Goal: Information Seeking & Learning: Learn about a topic

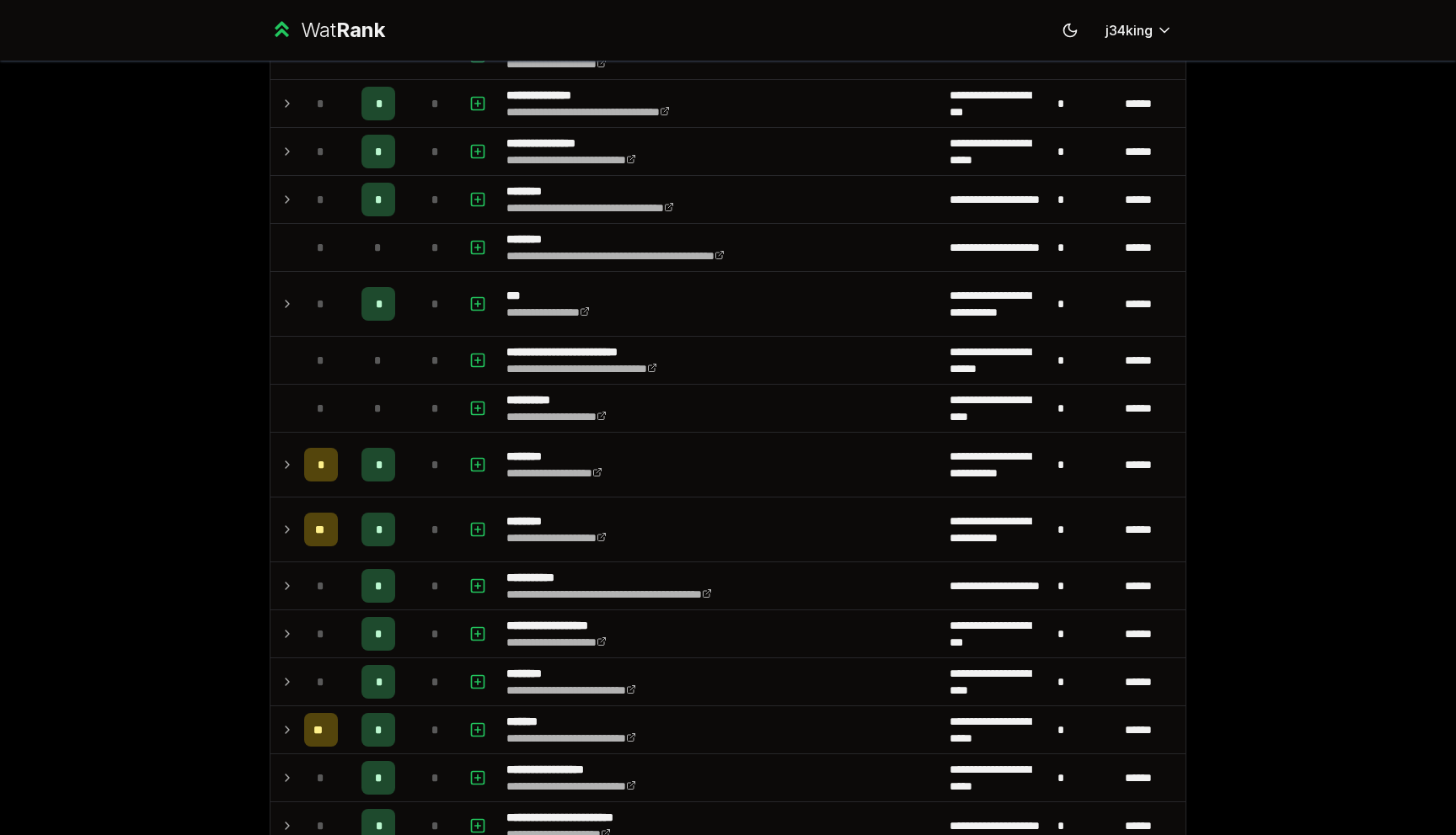
scroll to position [1382, 0]
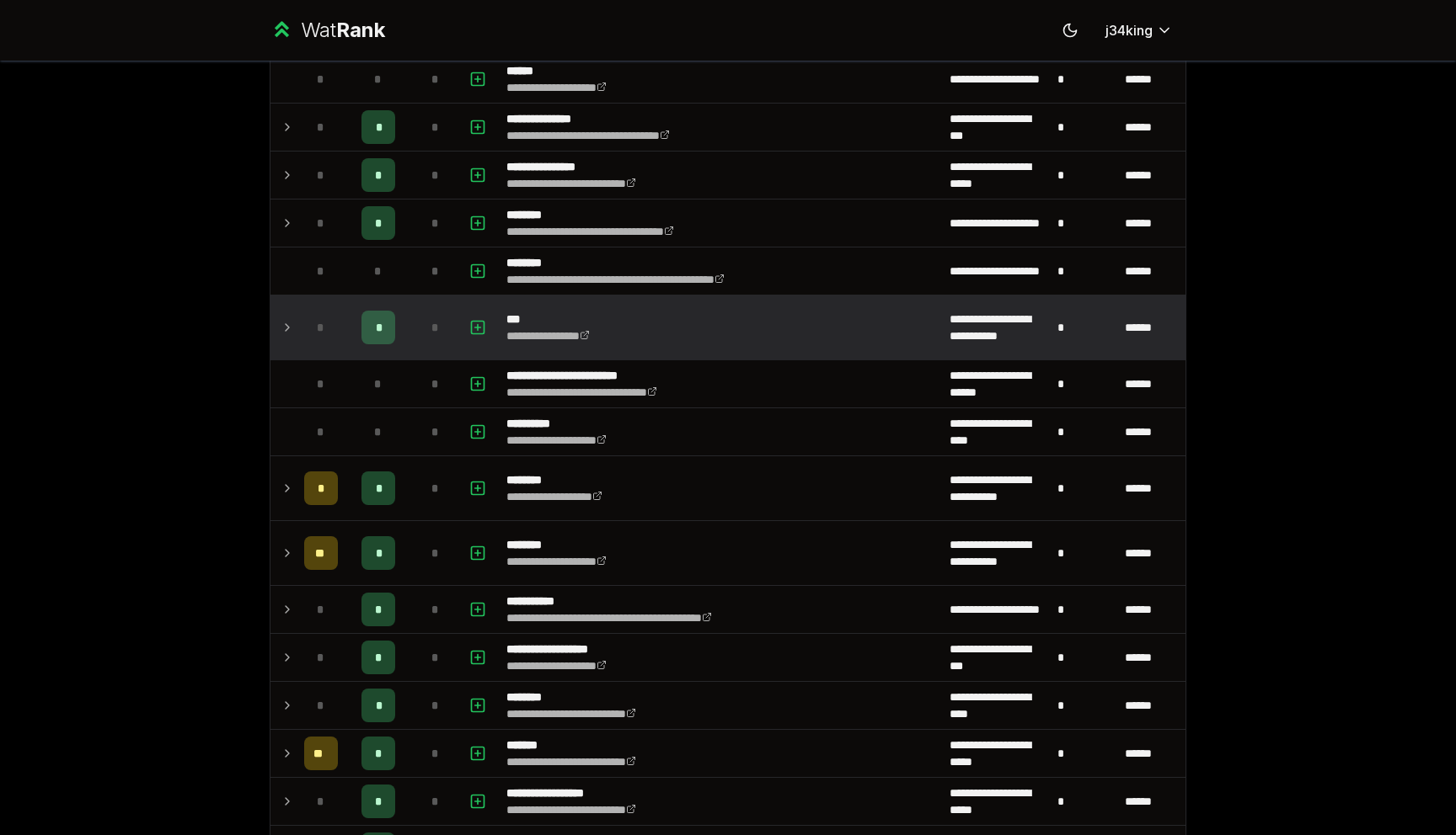
click at [311, 333] on div "*" at bounding box center [320, 327] width 34 height 34
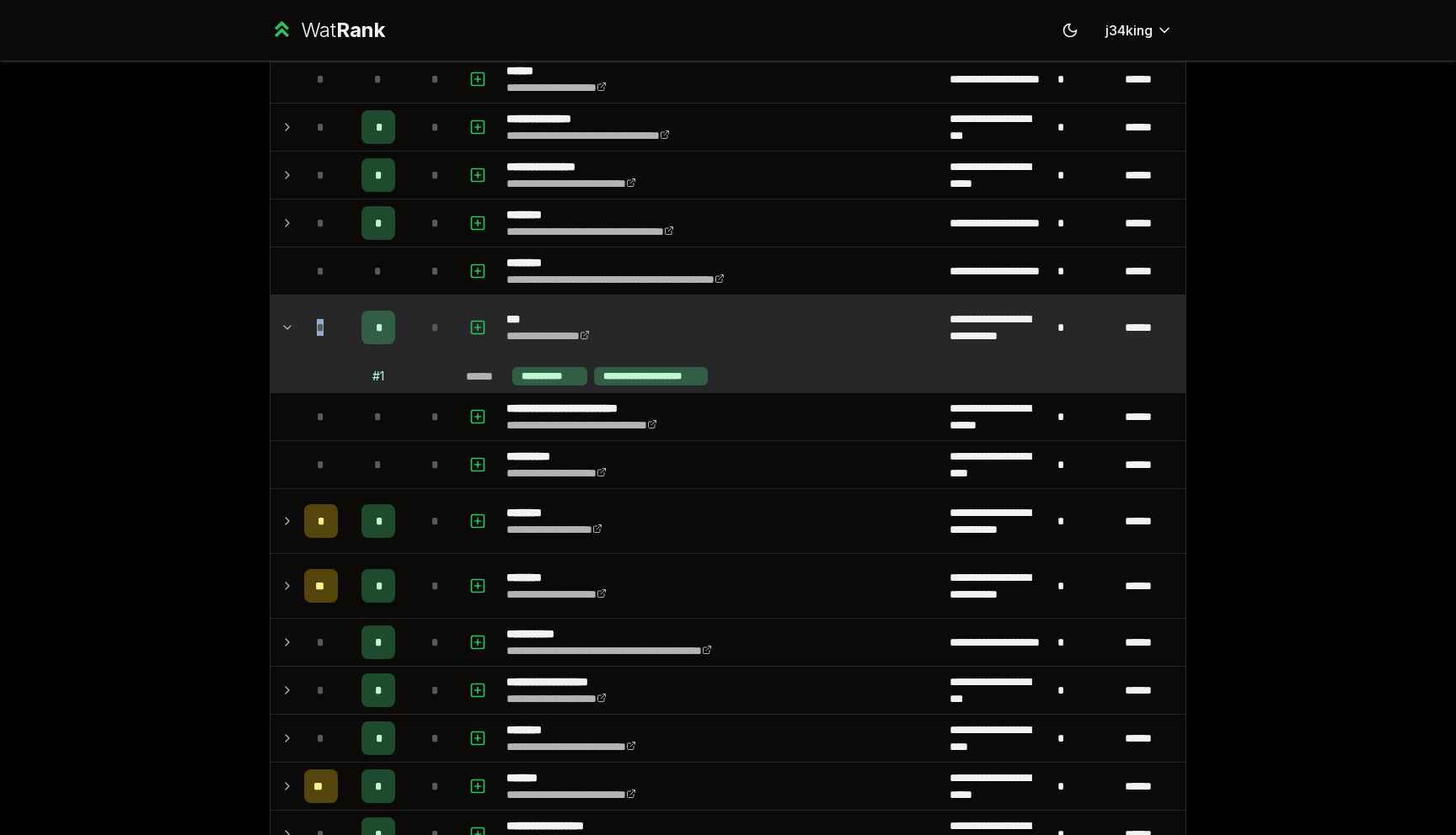
click at [311, 333] on div "*" at bounding box center [320, 327] width 34 height 34
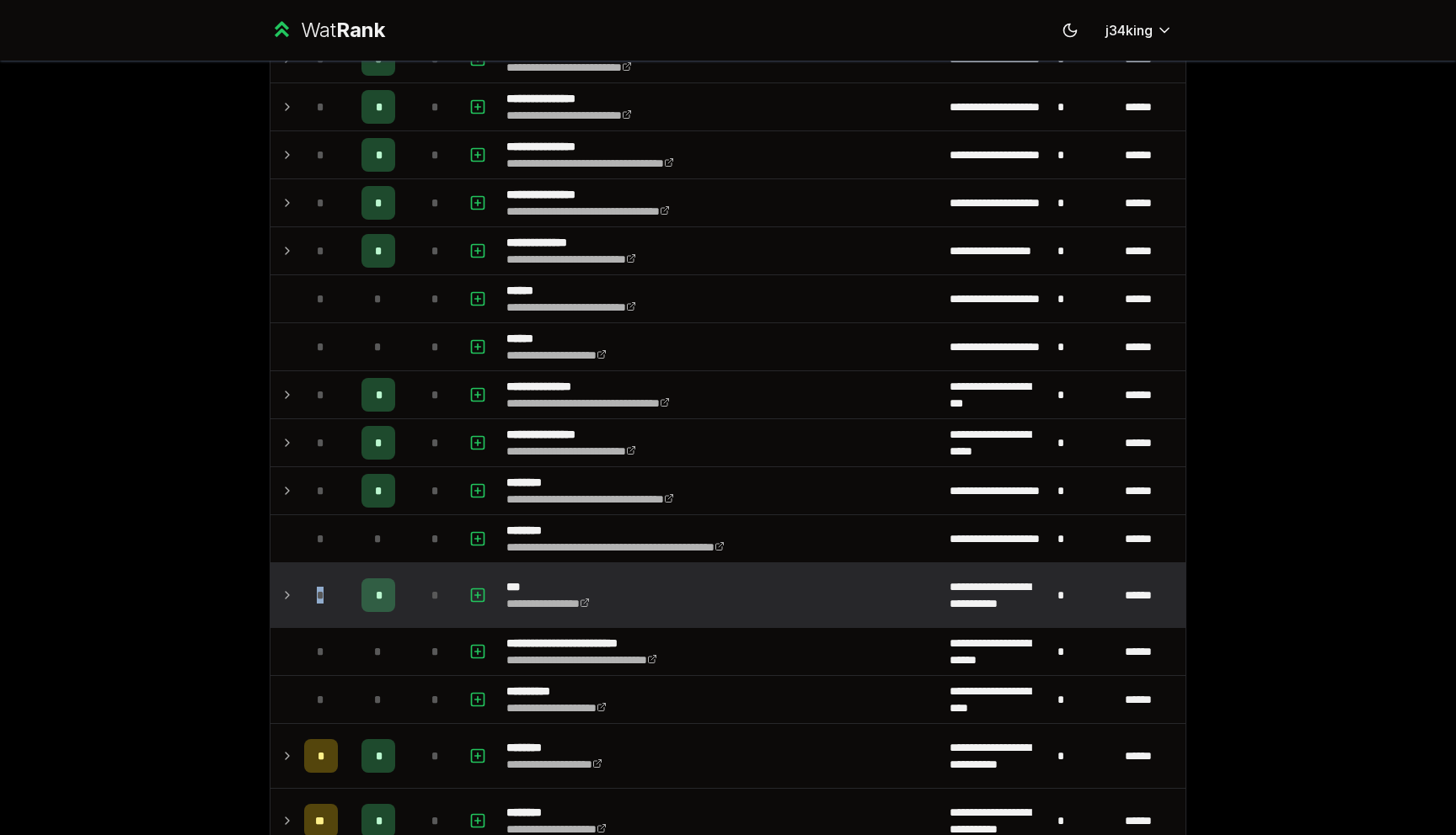
scroll to position [1208, 0]
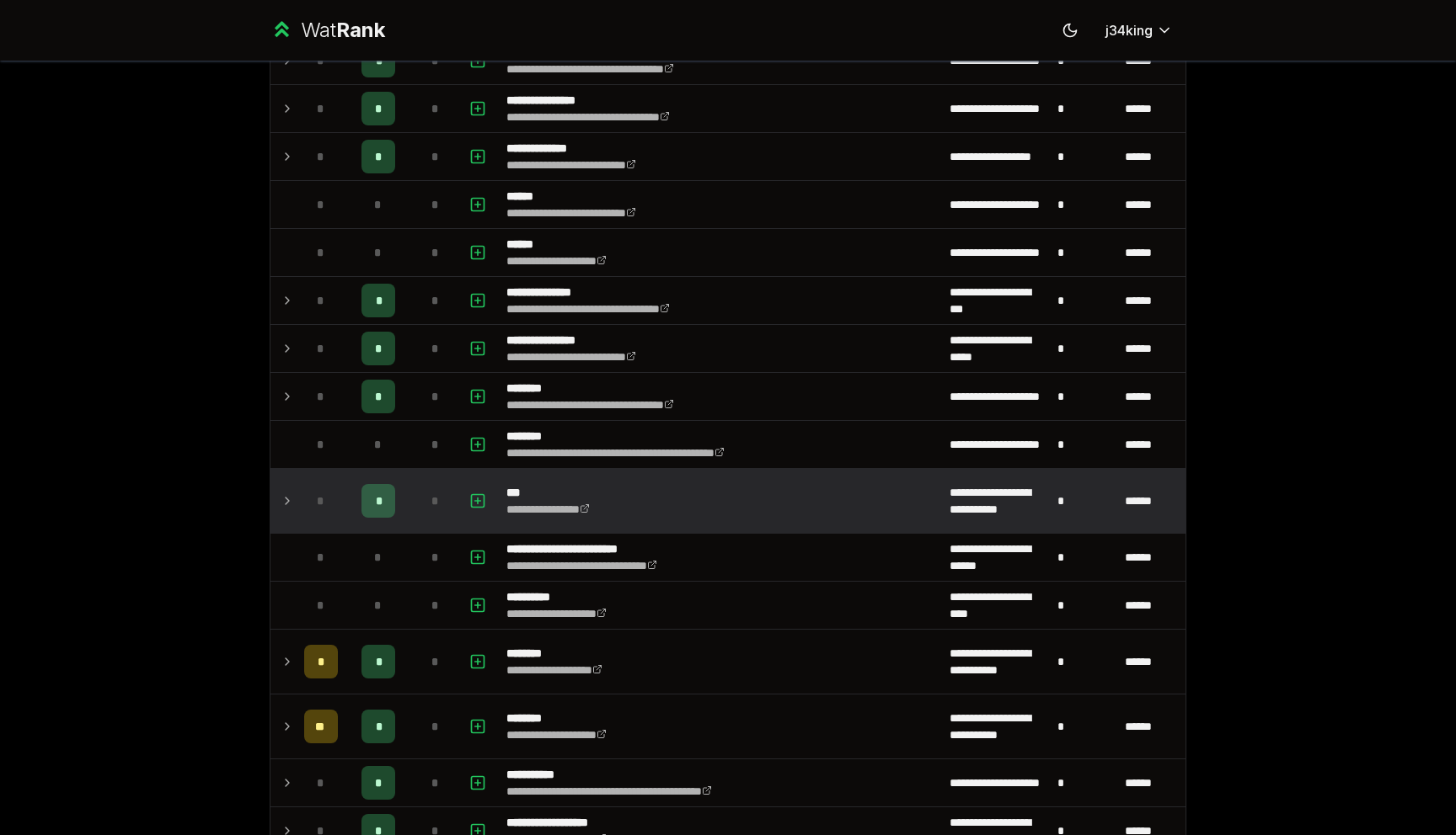
click at [288, 507] on icon at bounding box center [287, 501] width 14 height 20
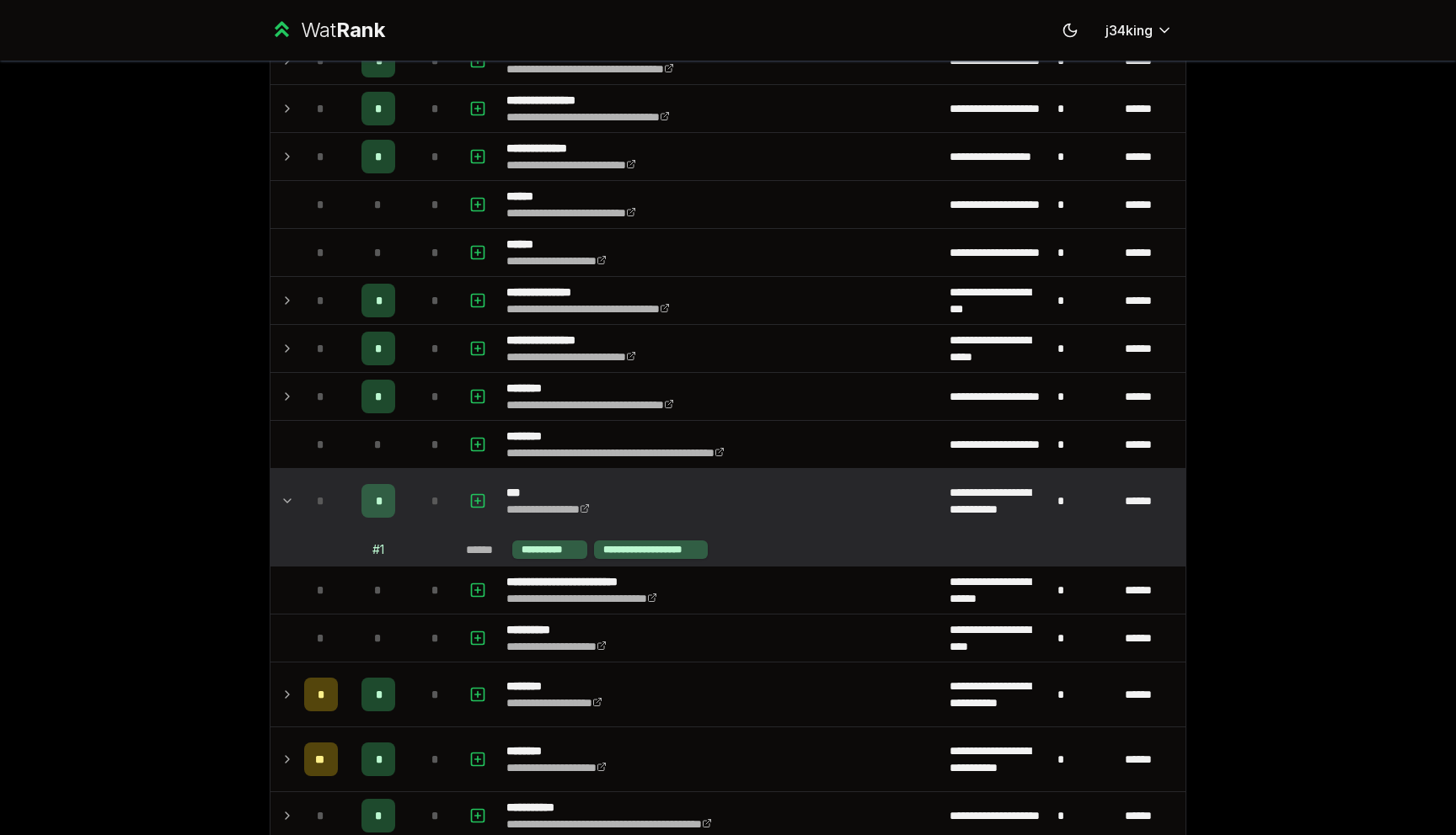
click at [288, 507] on icon at bounding box center [287, 501] width 14 height 20
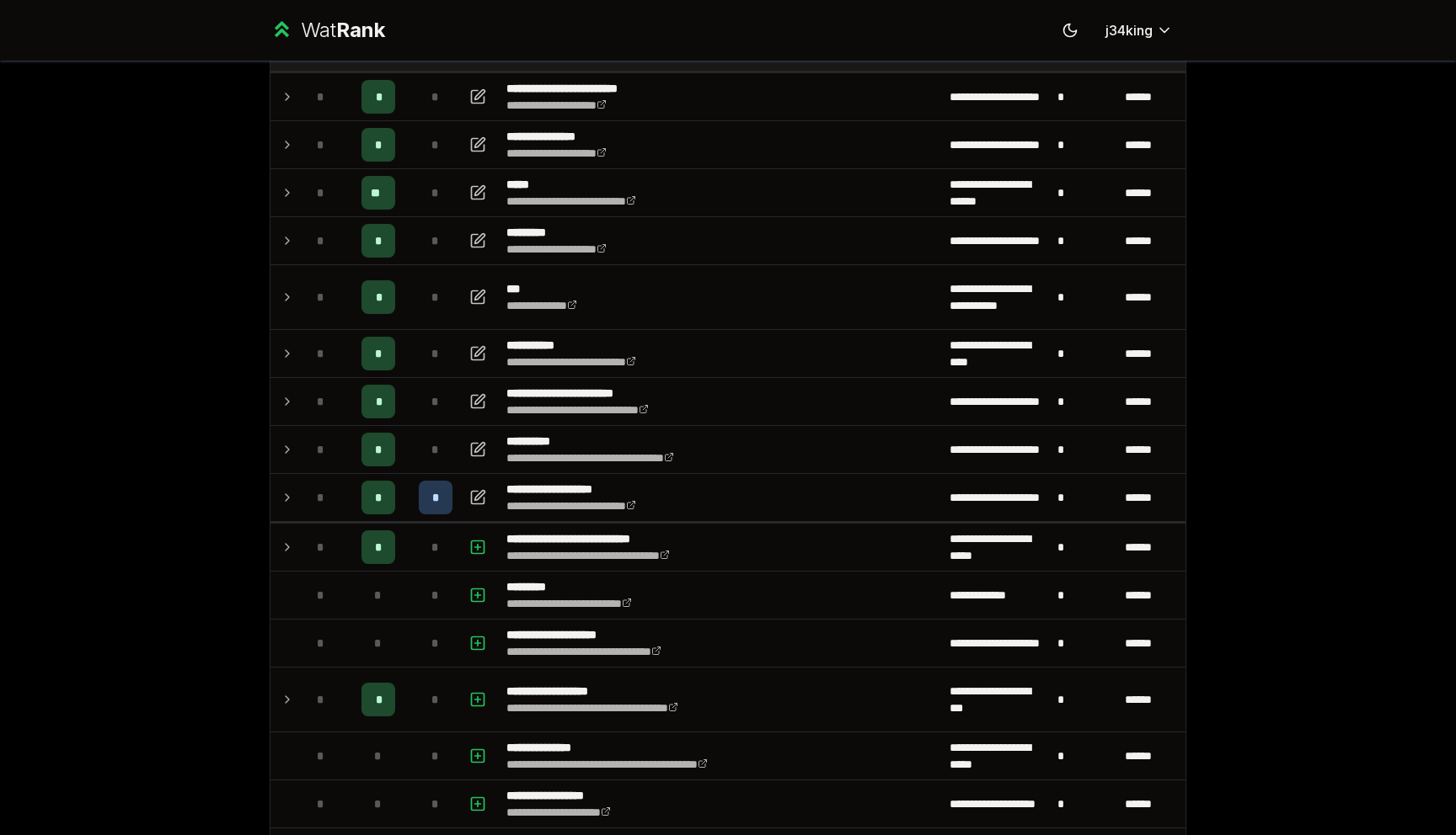
scroll to position [93, 0]
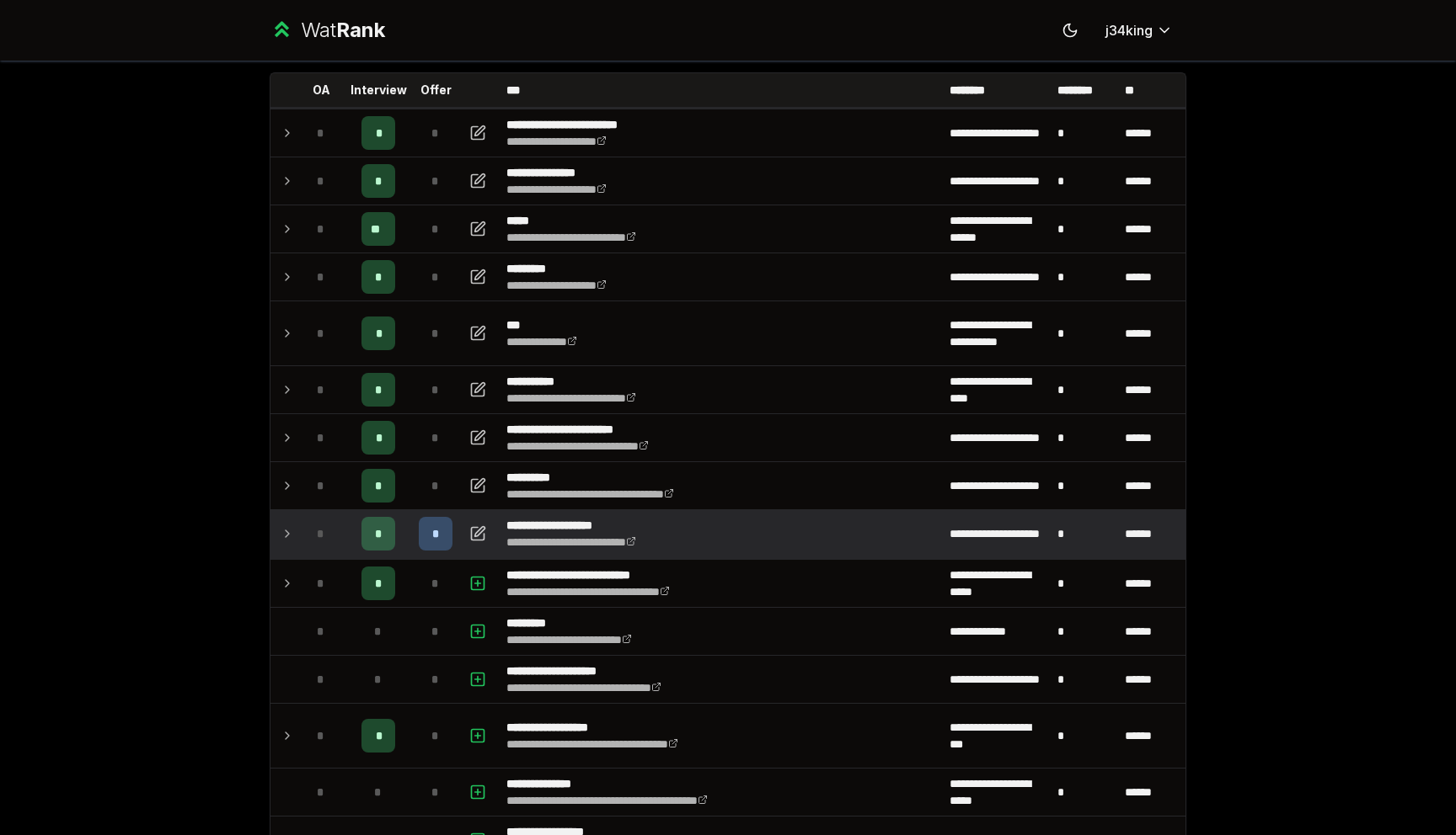
click at [288, 538] on icon at bounding box center [287, 534] width 14 height 20
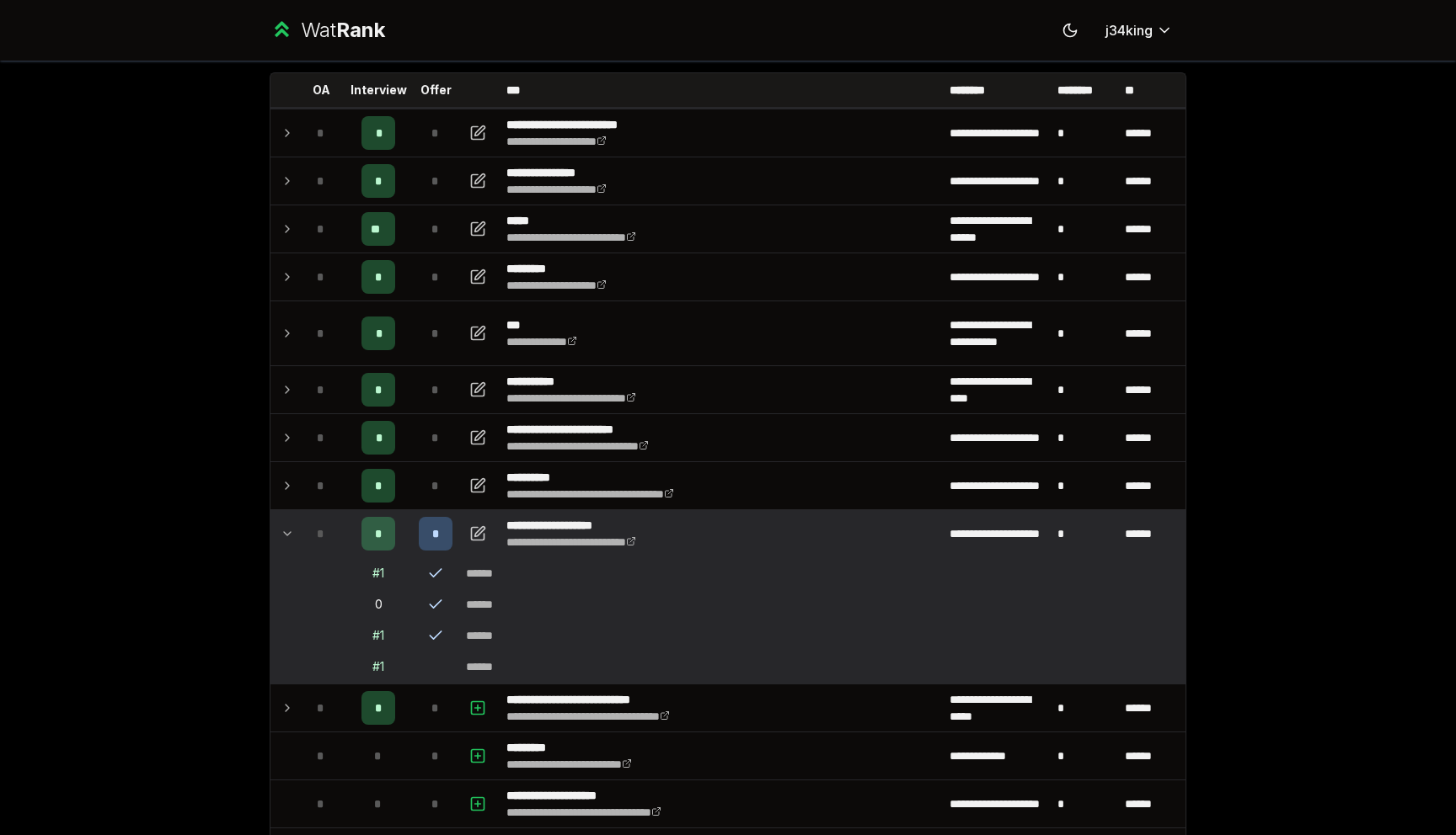
click at [288, 528] on icon at bounding box center [287, 534] width 14 height 20
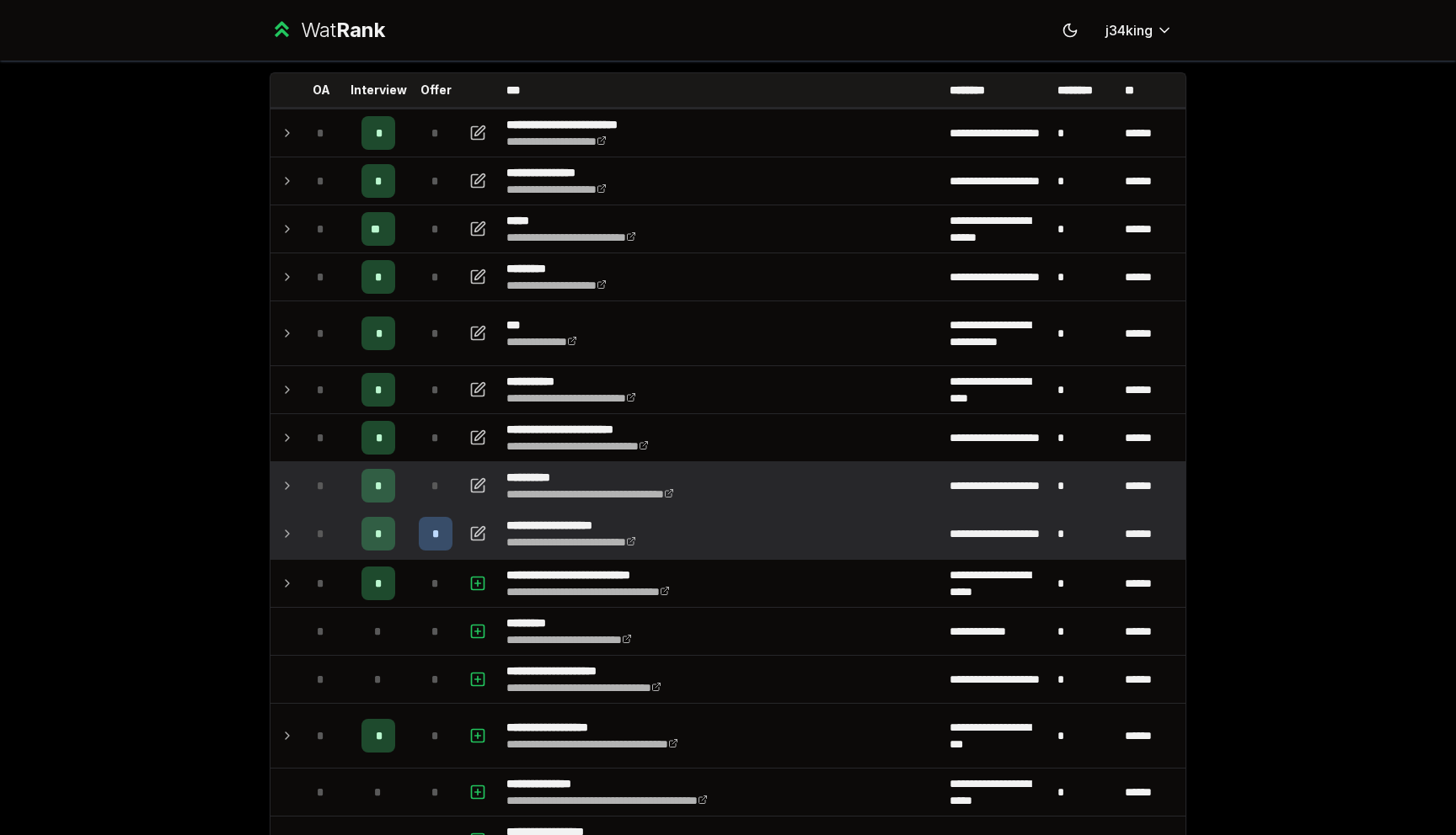
click at [287, 485] on icon at bounding box center [287, 486] width 14 height 20
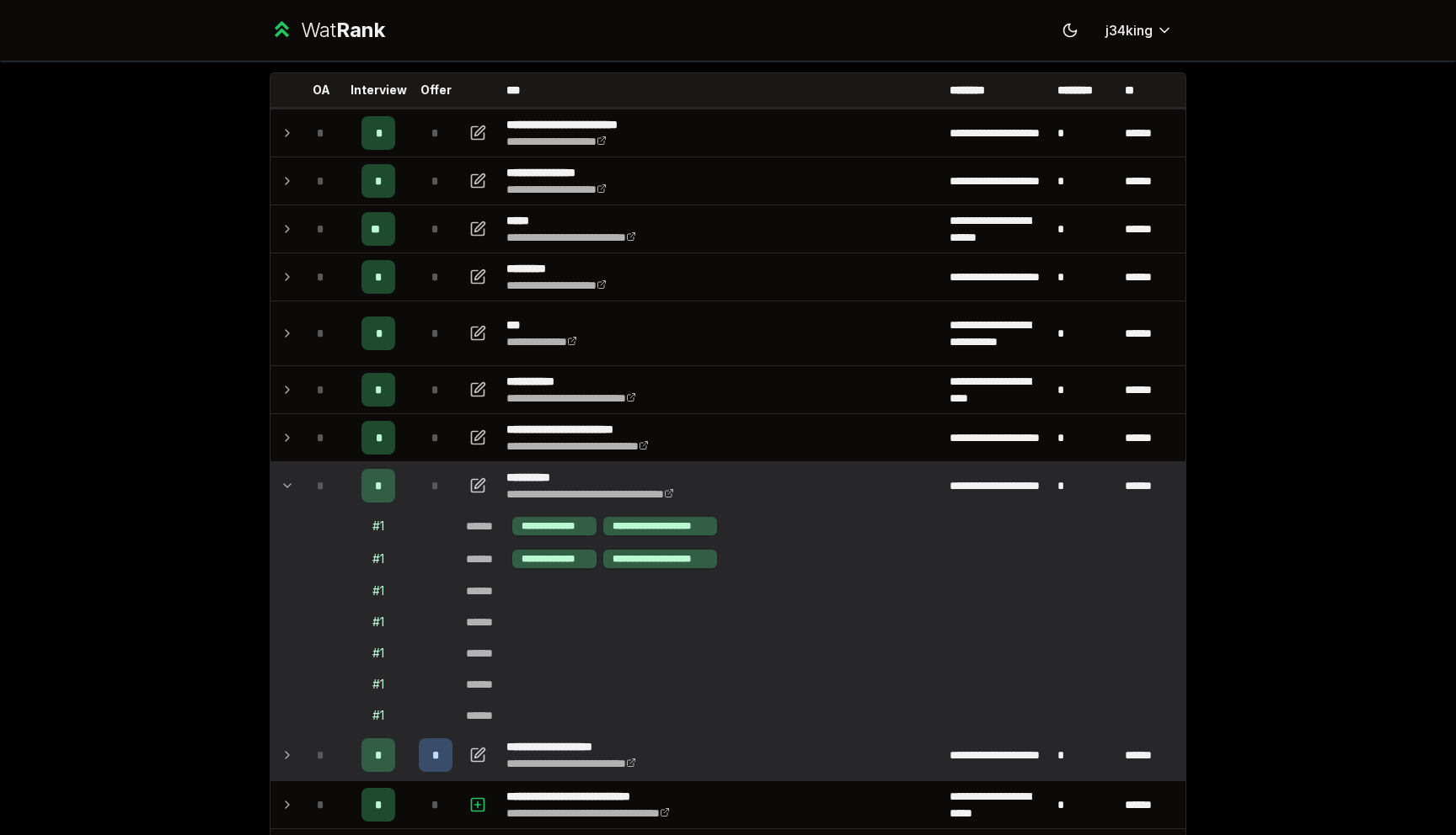
click at [287, 485] on icon at bounding box center [287, 486] width 14 height 20
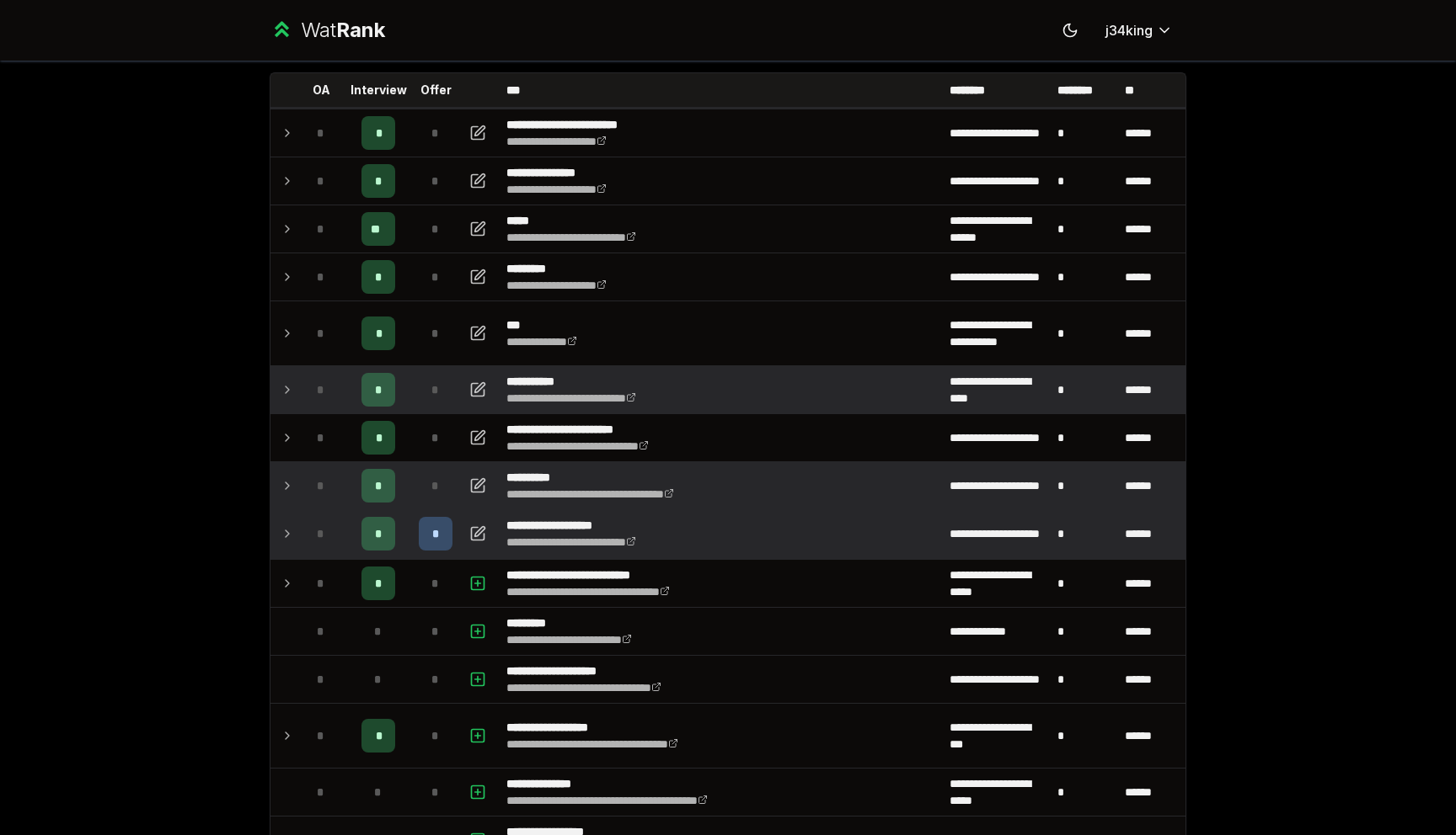
click at [291, 399] on icon at bounding box center [287, 390] width 14 height 20
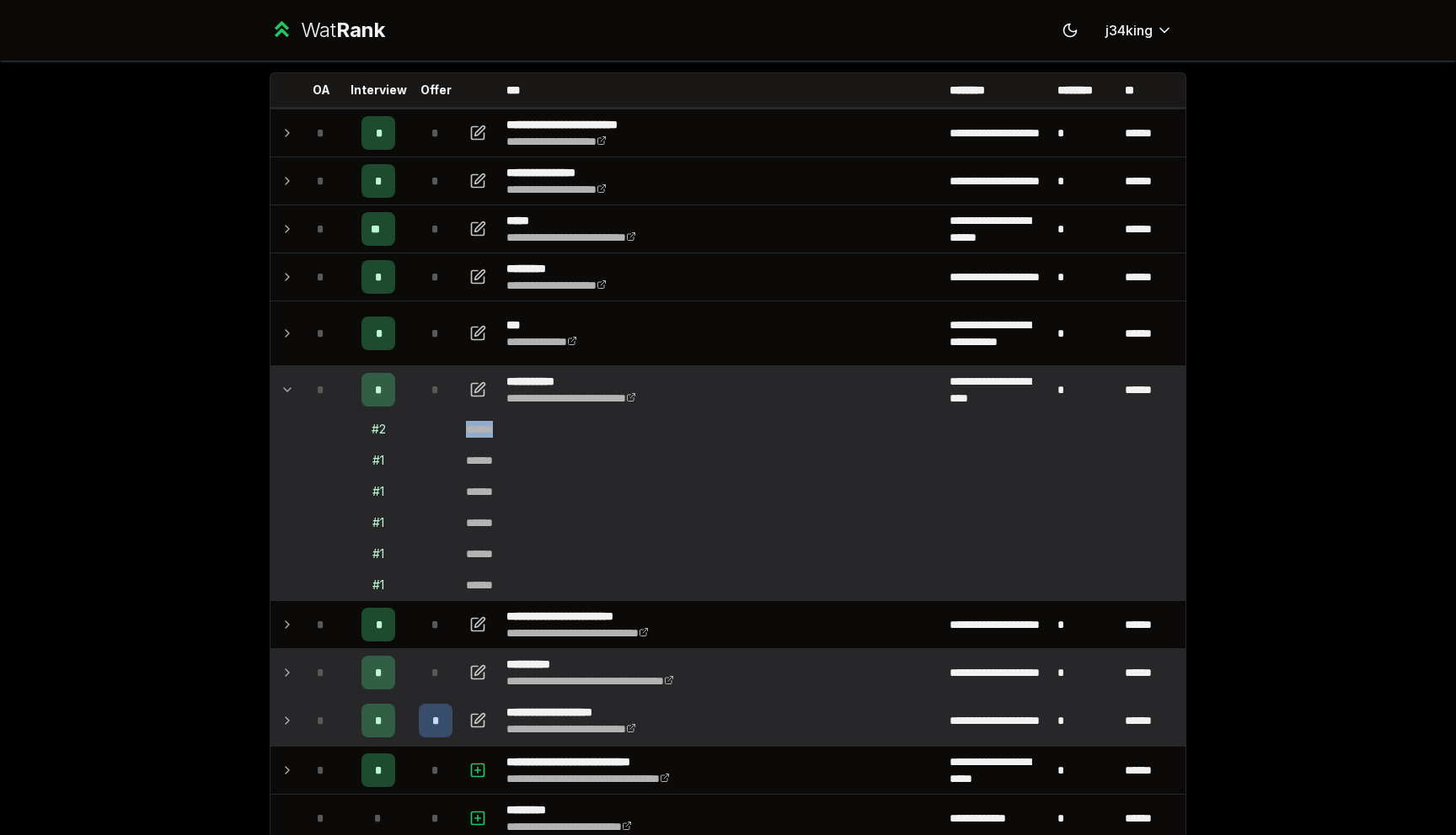
drag, startPoint x: 529, startPoint y: 438, endPoint x: 469, endPoint y: 431, distance: 60.4
click at [469, 431] on td "******" at bounding box center [823, 428] width 726 height 30
click at [529, 437] on td "******" at bounding box center [823, 428] width 726 height 30
drag, startPoint x: 531, startPoint y: 437, endPoint x: 425, endPoint y: 434, distance: 106.0
click at [425, 434] on tr "# 2 ******" at bounding box center [727, 429] width 915 height 31
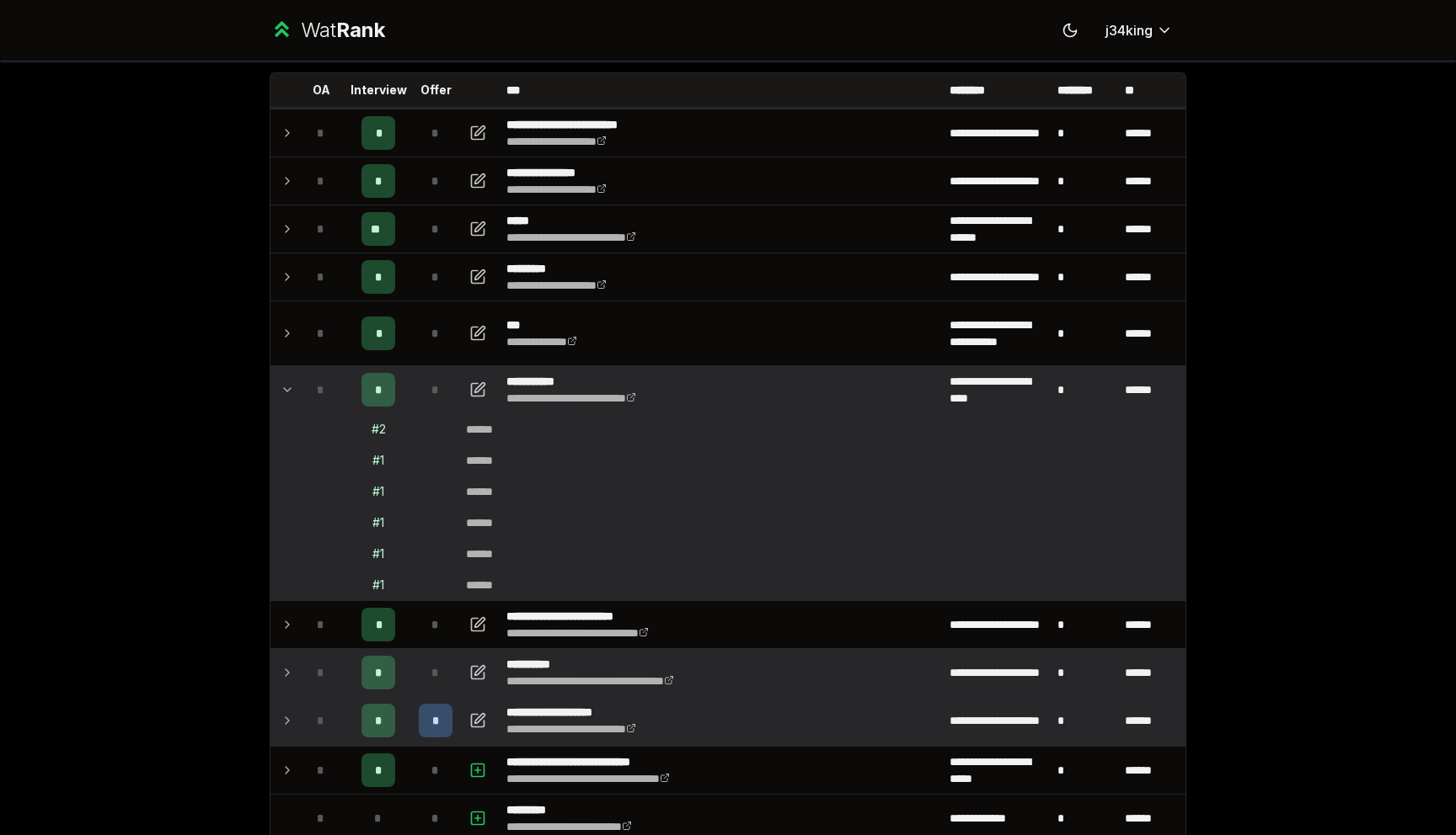
click at [531, 438] on td "******" at bounding box center [823, 428] width 726 height 30
drag, startPoint x: 531, startPoint y: 438, endPoint x: 333, endPoint y: 437, distance: 198.0
click at [333, 437] on tr "# 2 ******" at bounding box center [727, 429] width 915 height 31
click at [290, 395] on icon at bounding box center [287, 390] width 14 height 20
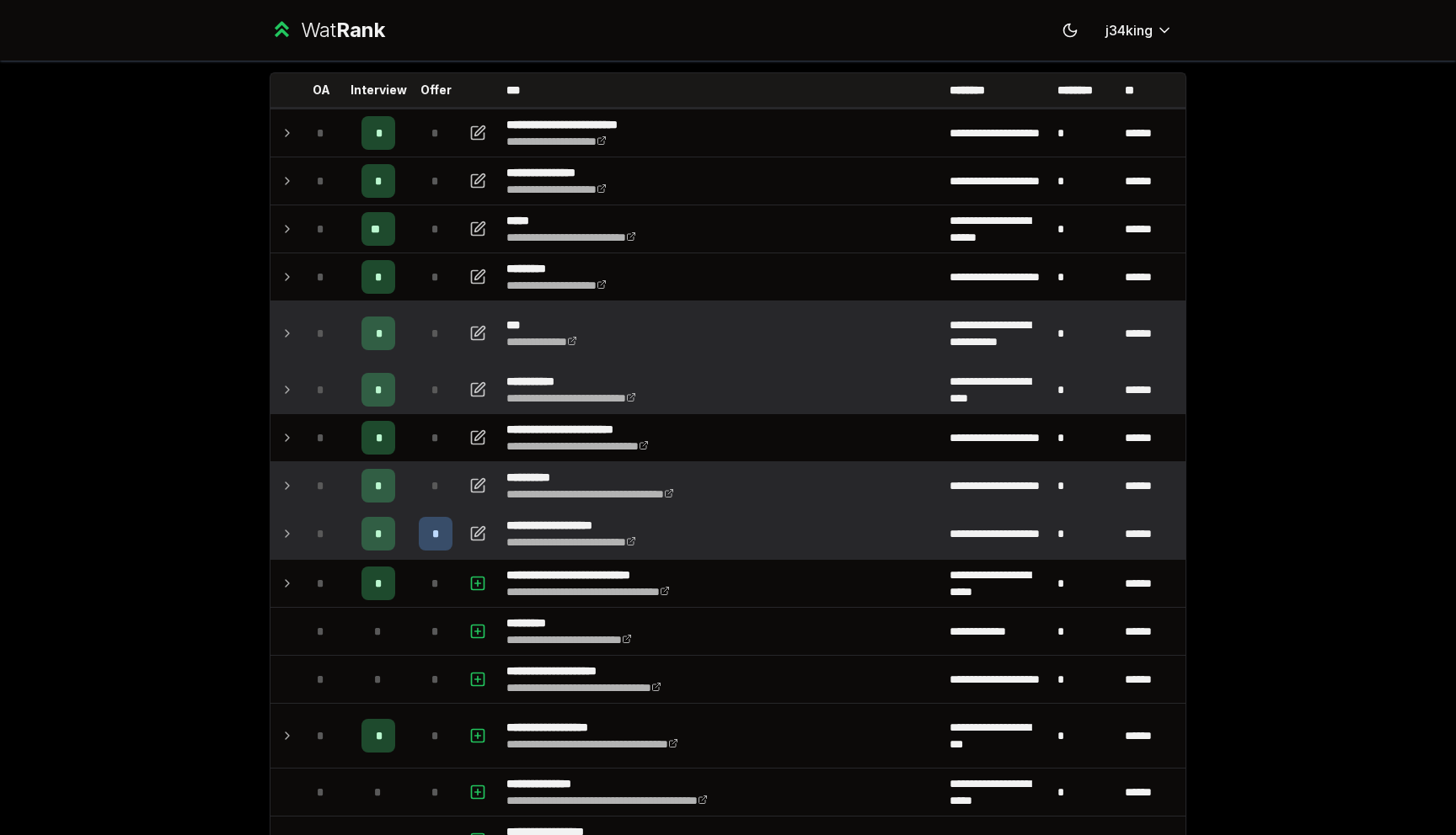
click at [290, 345] on td at bounding box center [284, 333] width 27 height 64
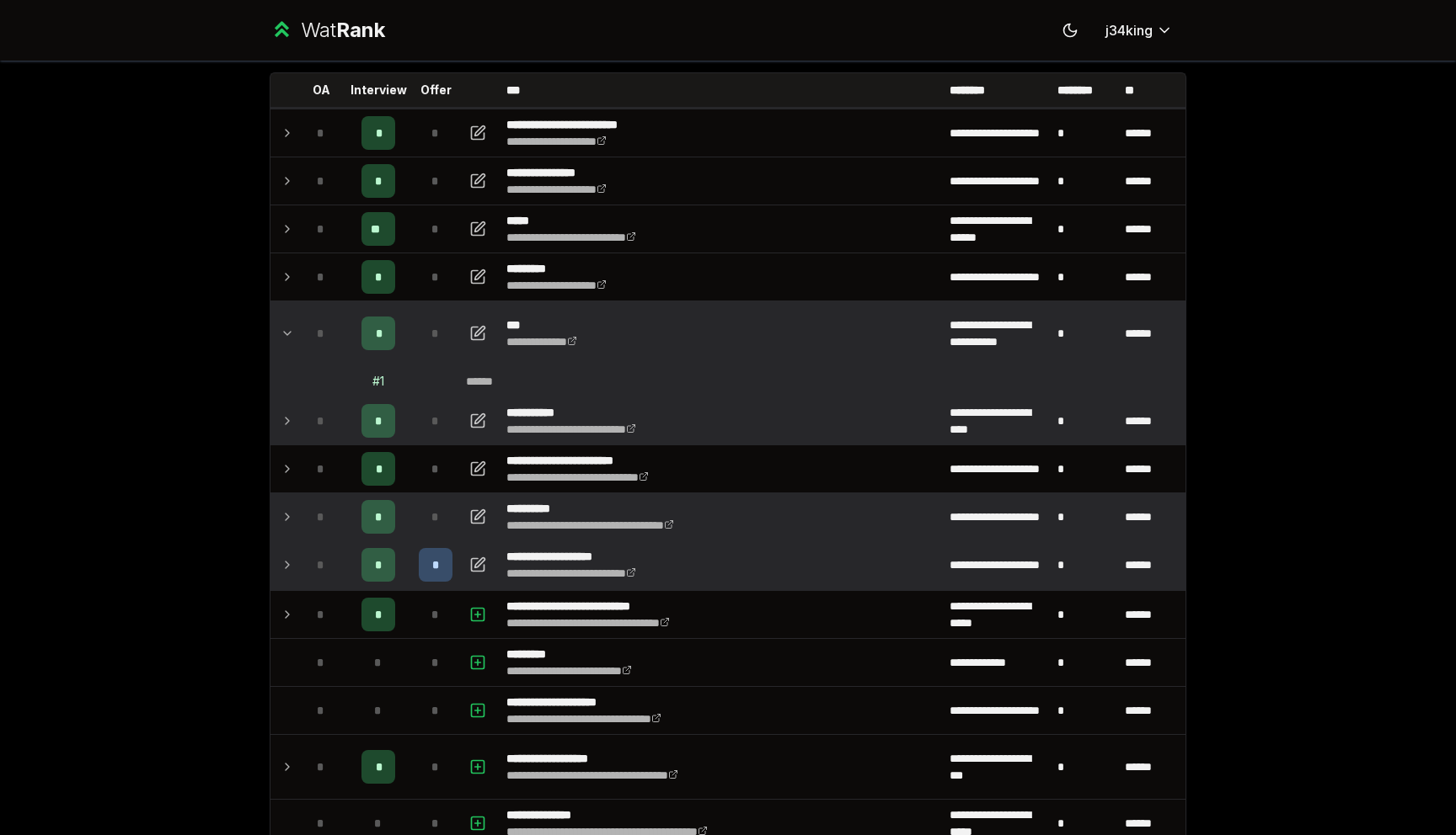
click at [290, 345] on td at bounding box center [284, 333] width 27 height 64
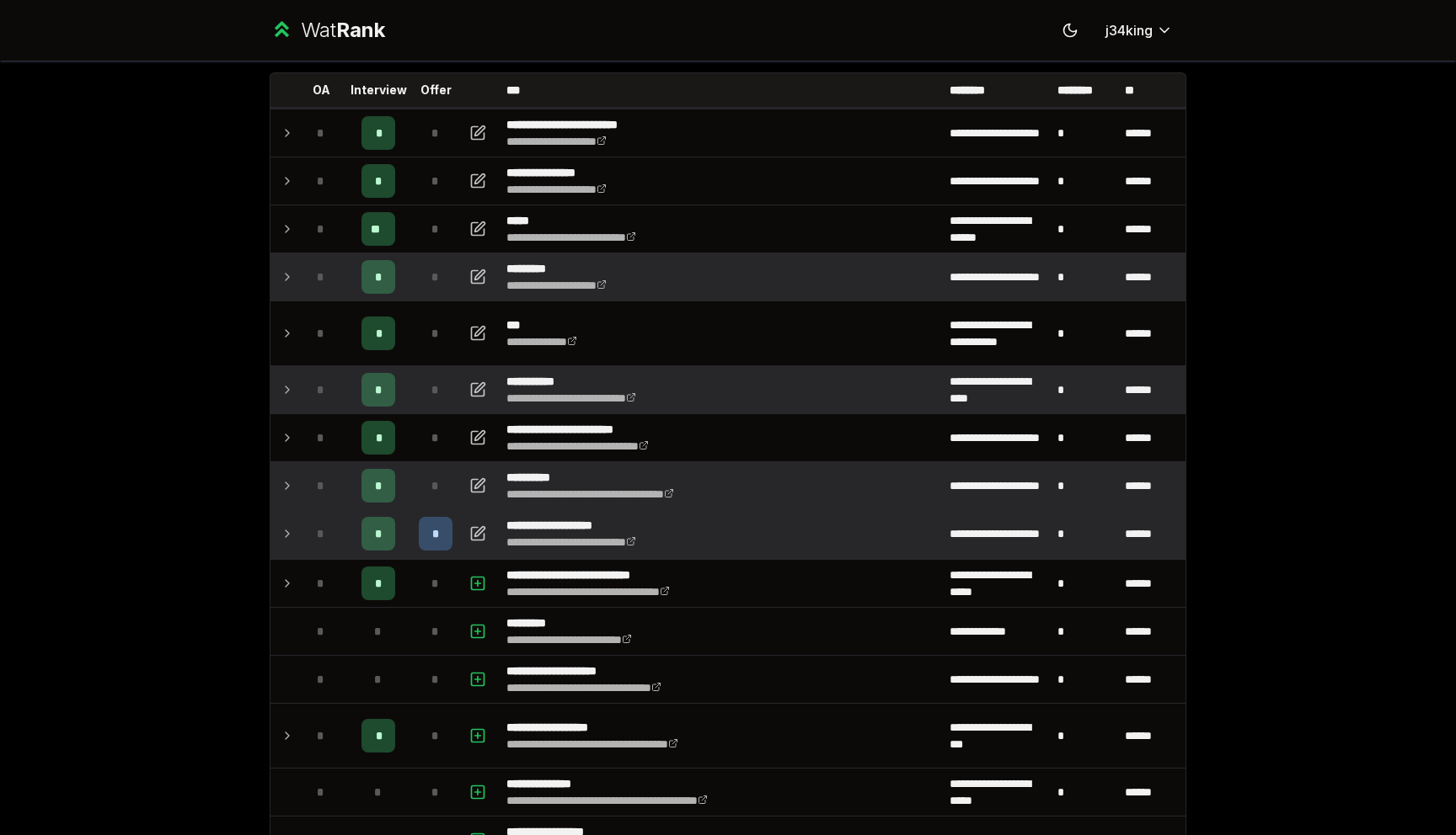
click at [293, 287] on td at bounding box center [284, 277] width 27 height 47
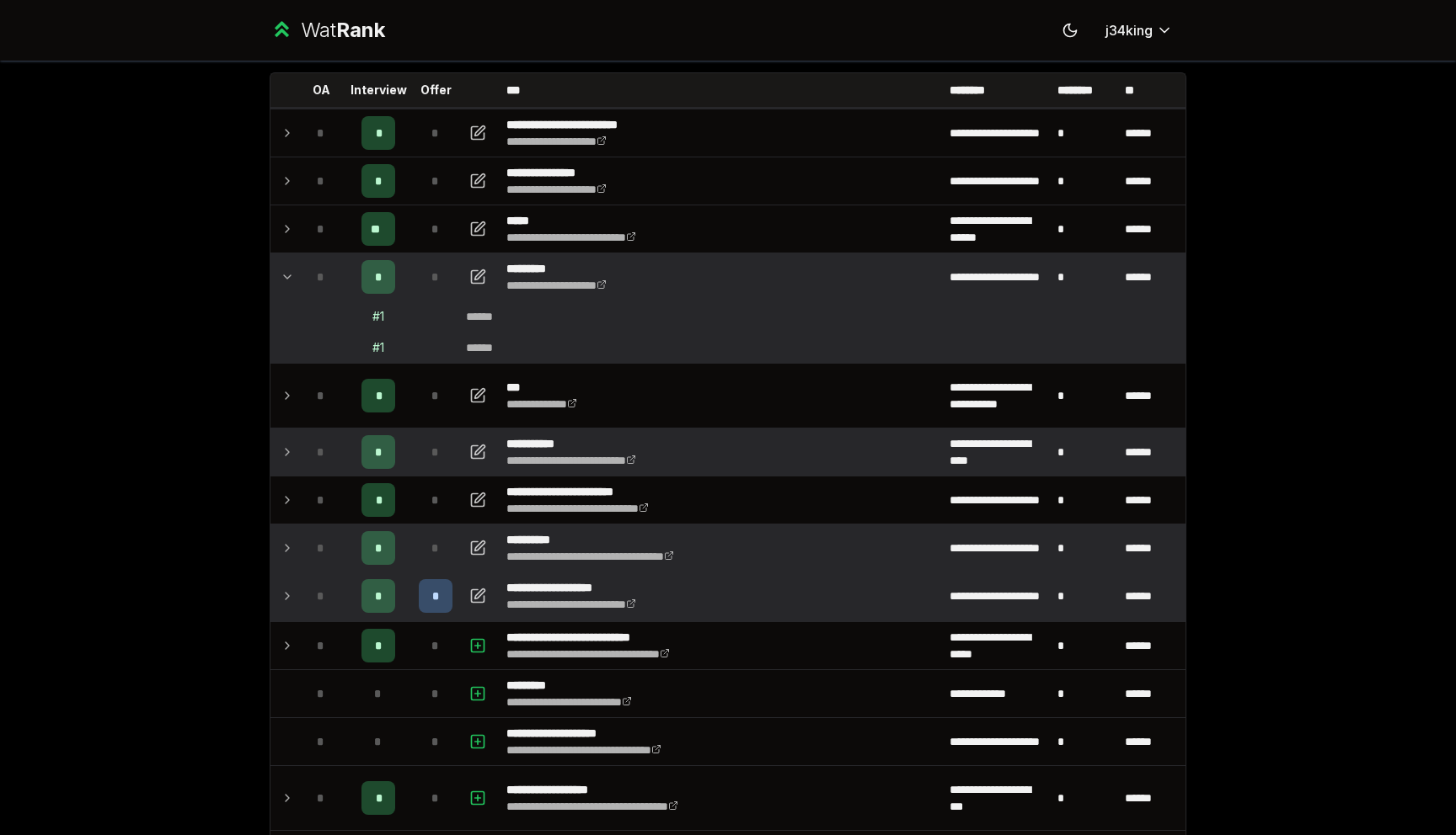
click at [294, 287] on td at bounding box center [284, 277] width 27 height 47
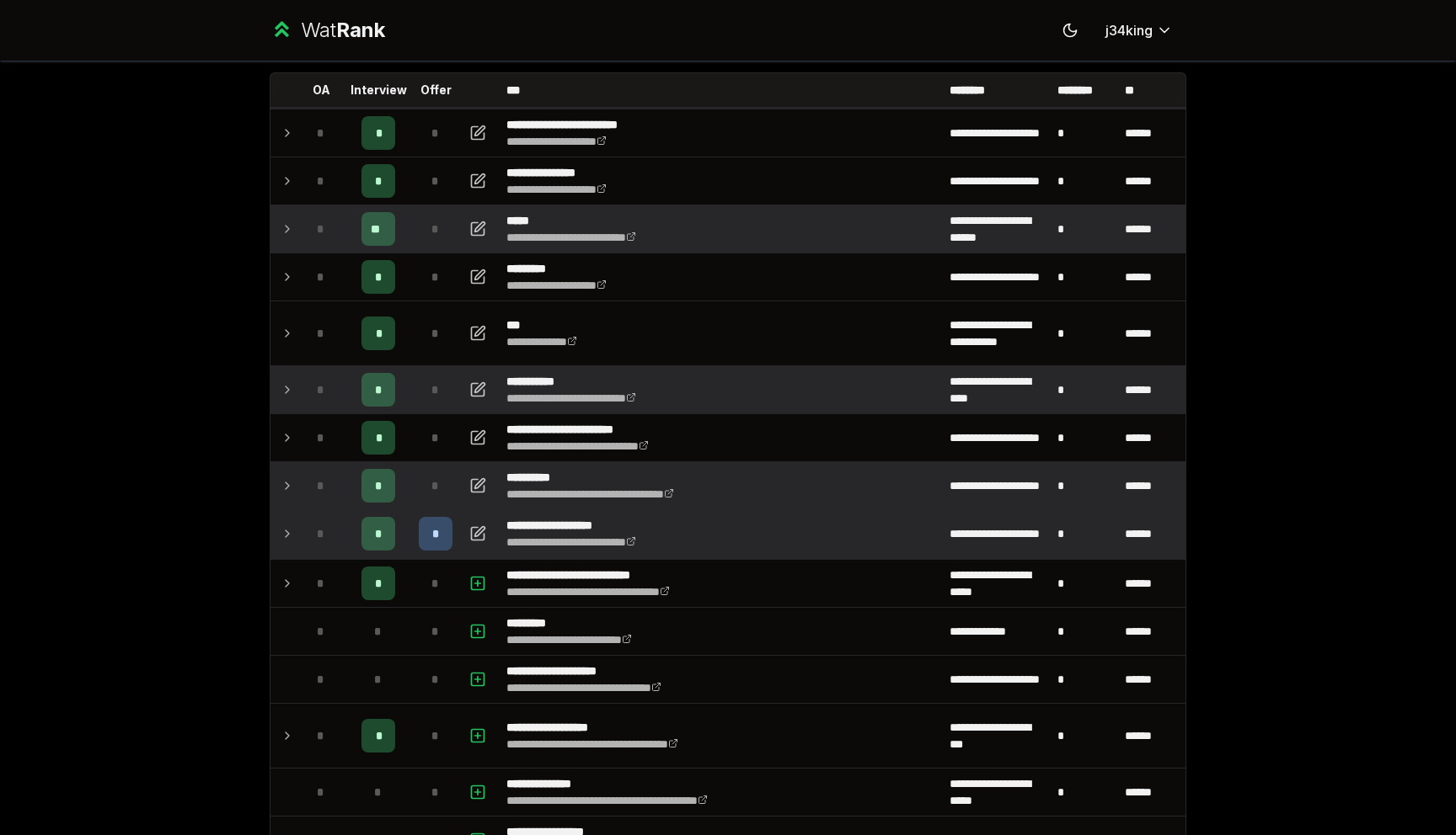
click at [291, 235] on icon at bounding box center [287, 229] width 14 height 20
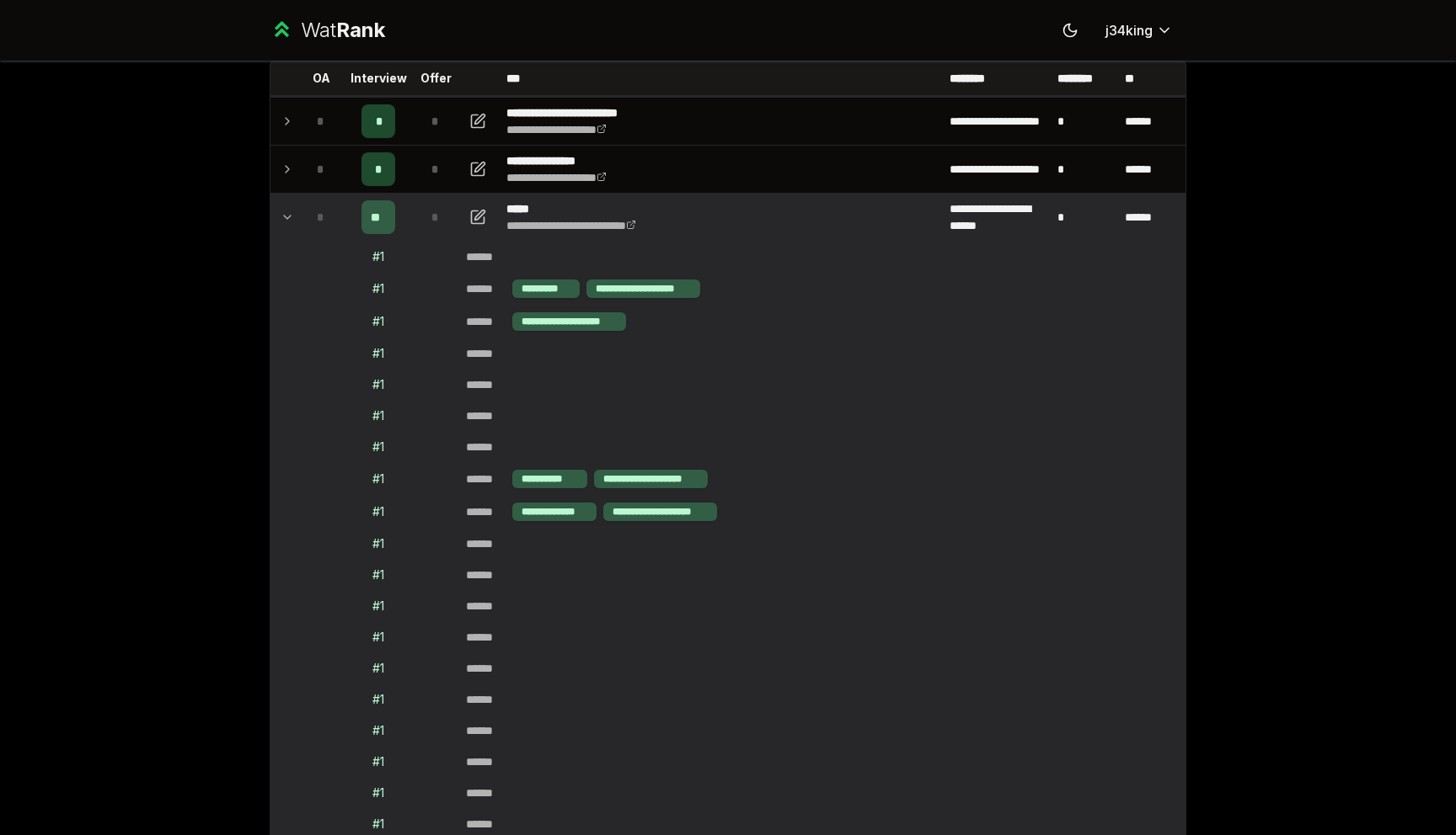
scroll to position [84, 0]
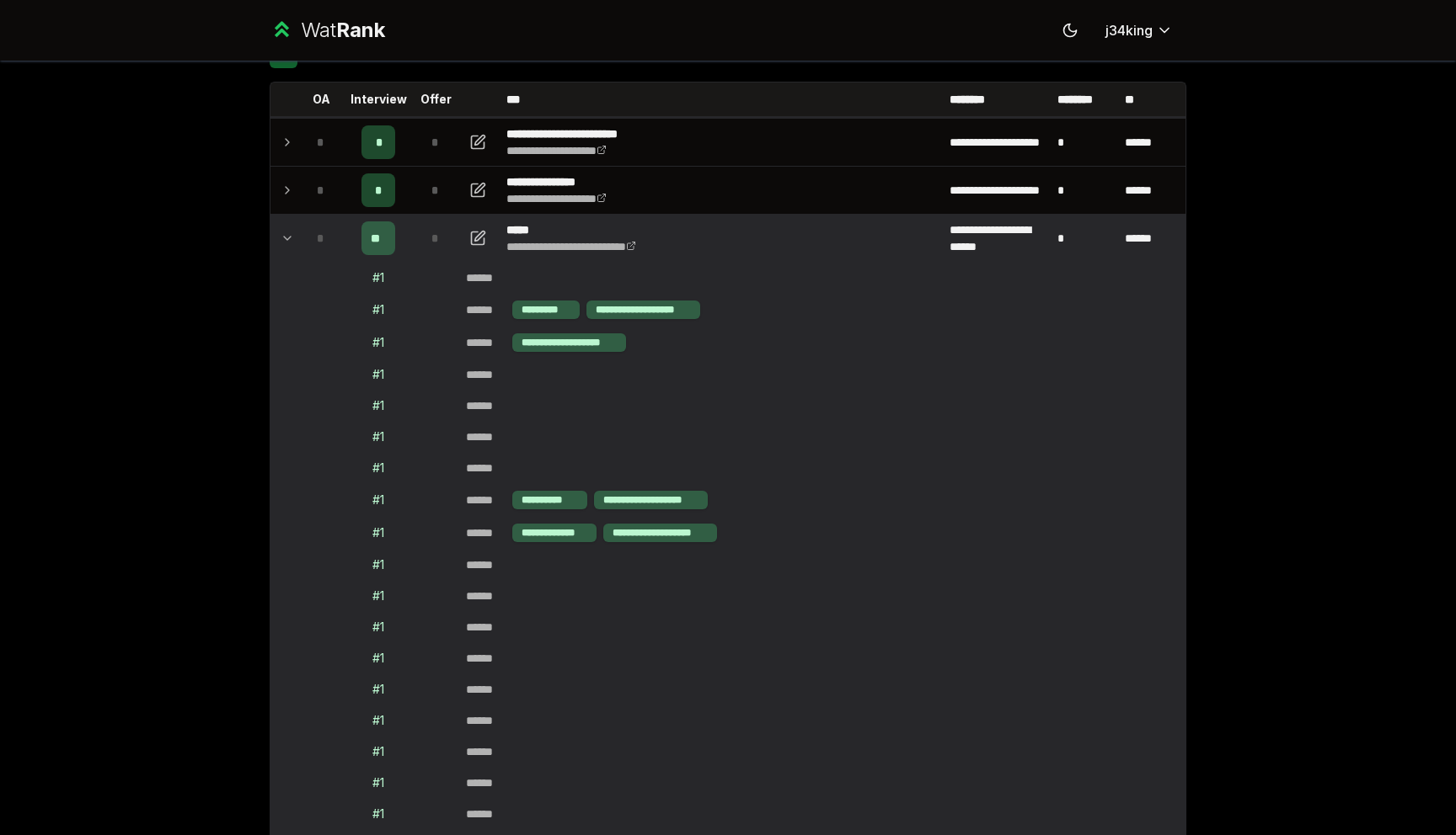
click at [286, 229] on icon at bounding box center [287, 238] width 14 height 20
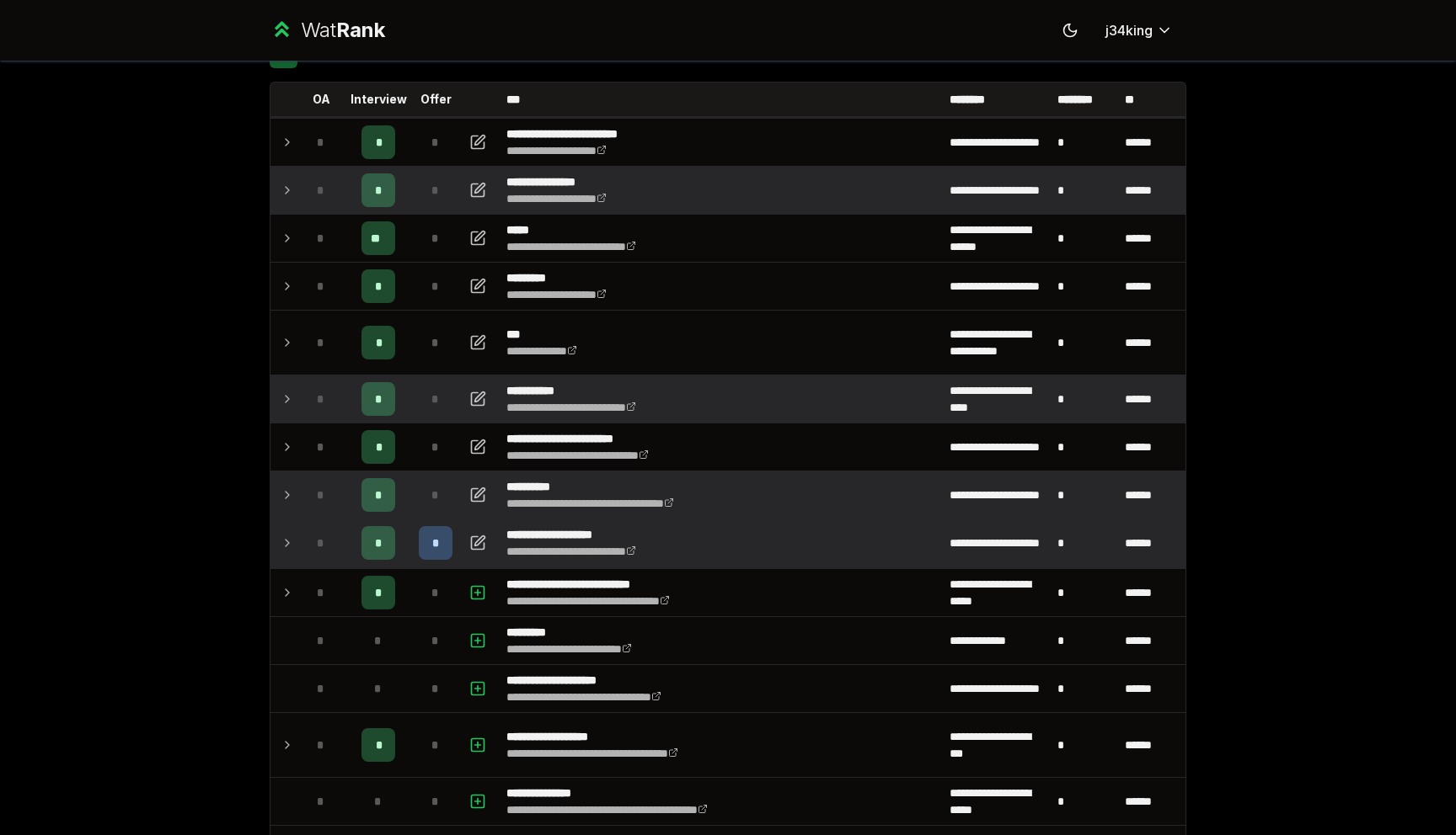
click at [286, 209] on td at bounding box center [284, 190] width 27 height 47
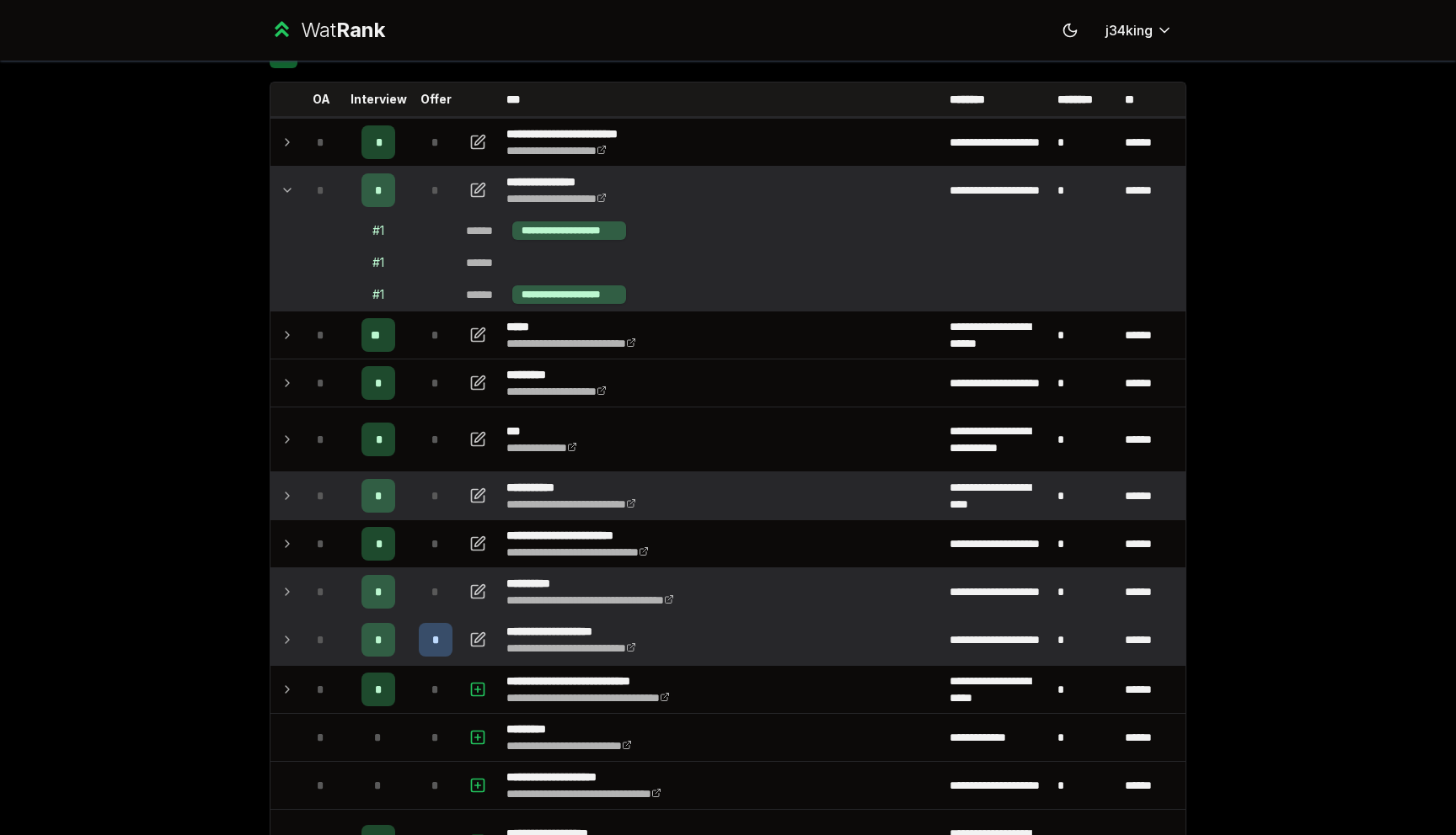
click at [286, 210] on td at bounding box center [284, 190] width 27 height 47
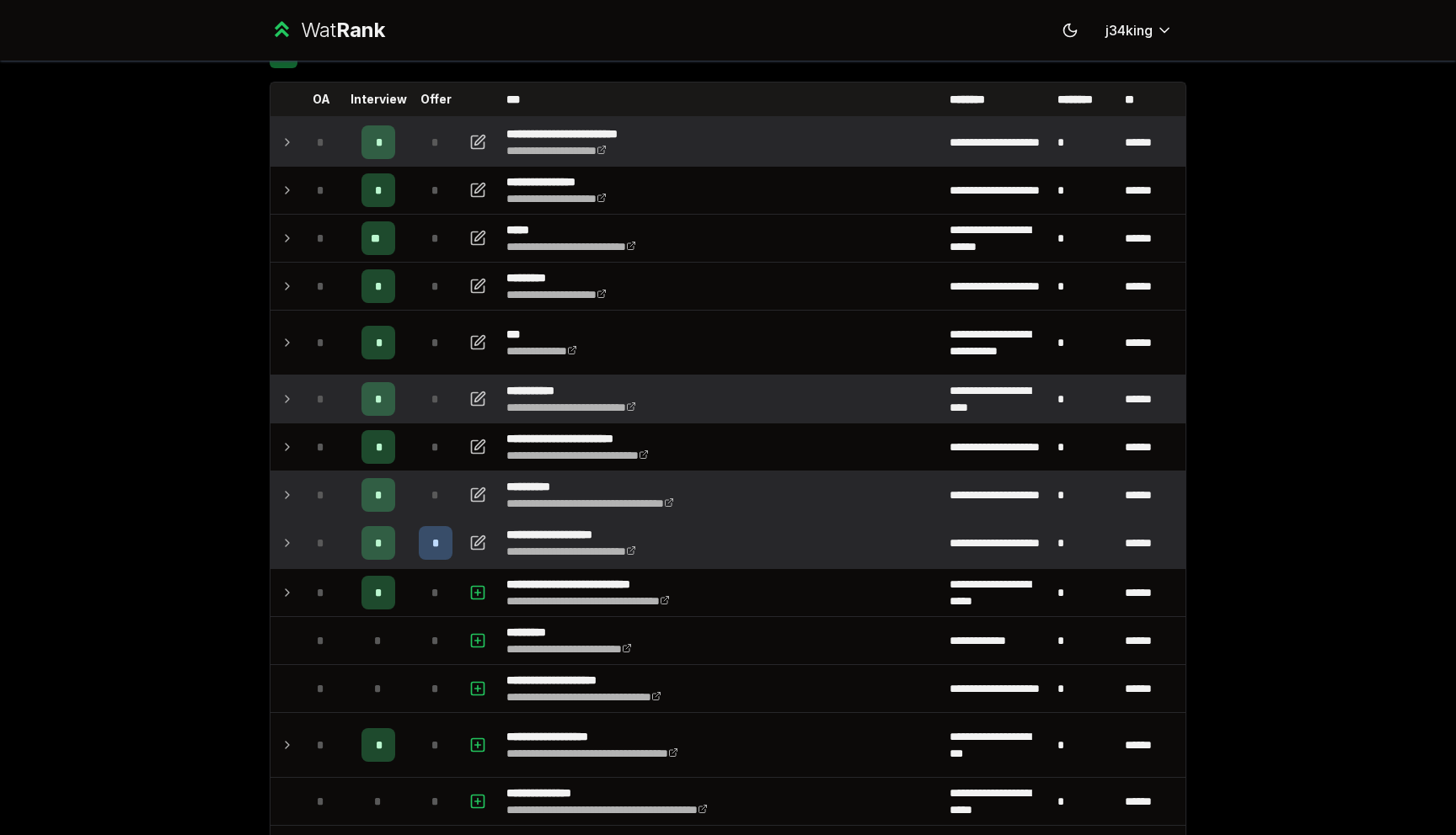
click at [287, 161] on td at bounding box center [284, 143] width 27 height 47
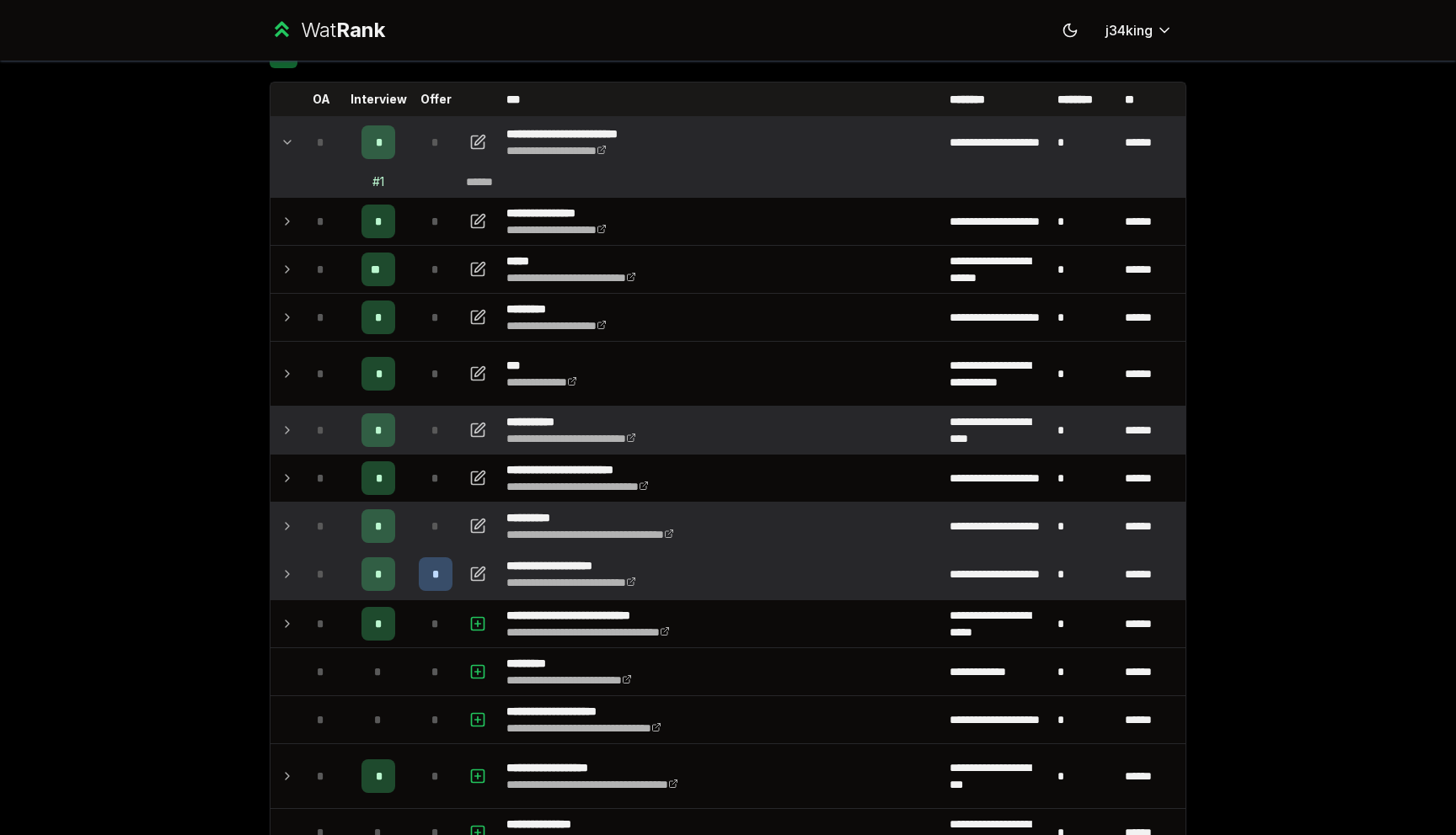
click at [287, 161] on td at bounding box center [284, 143] width 27 height 47
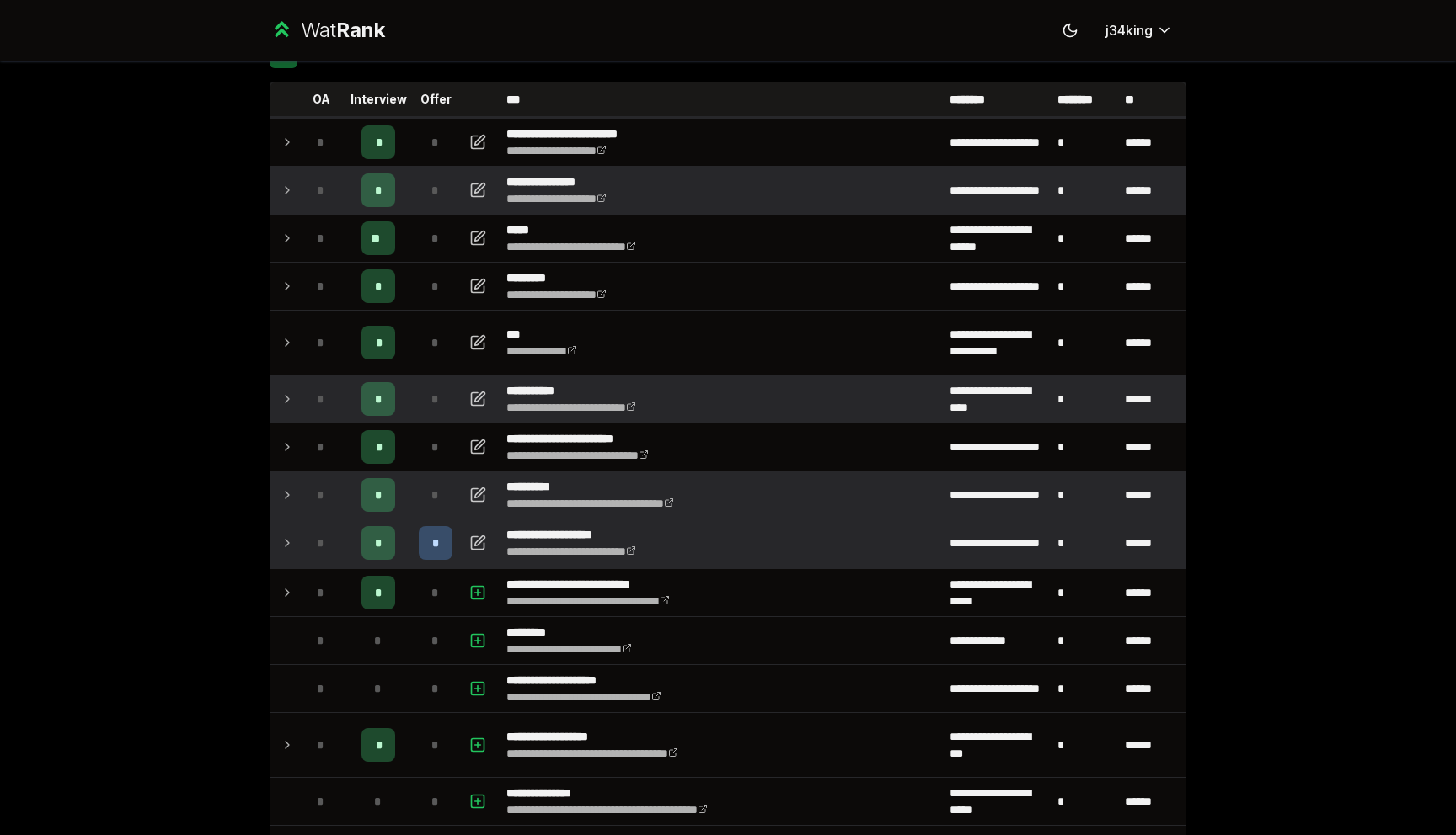
click at [287, 208] on td at bounding box center [284, 190] width 27 height 47
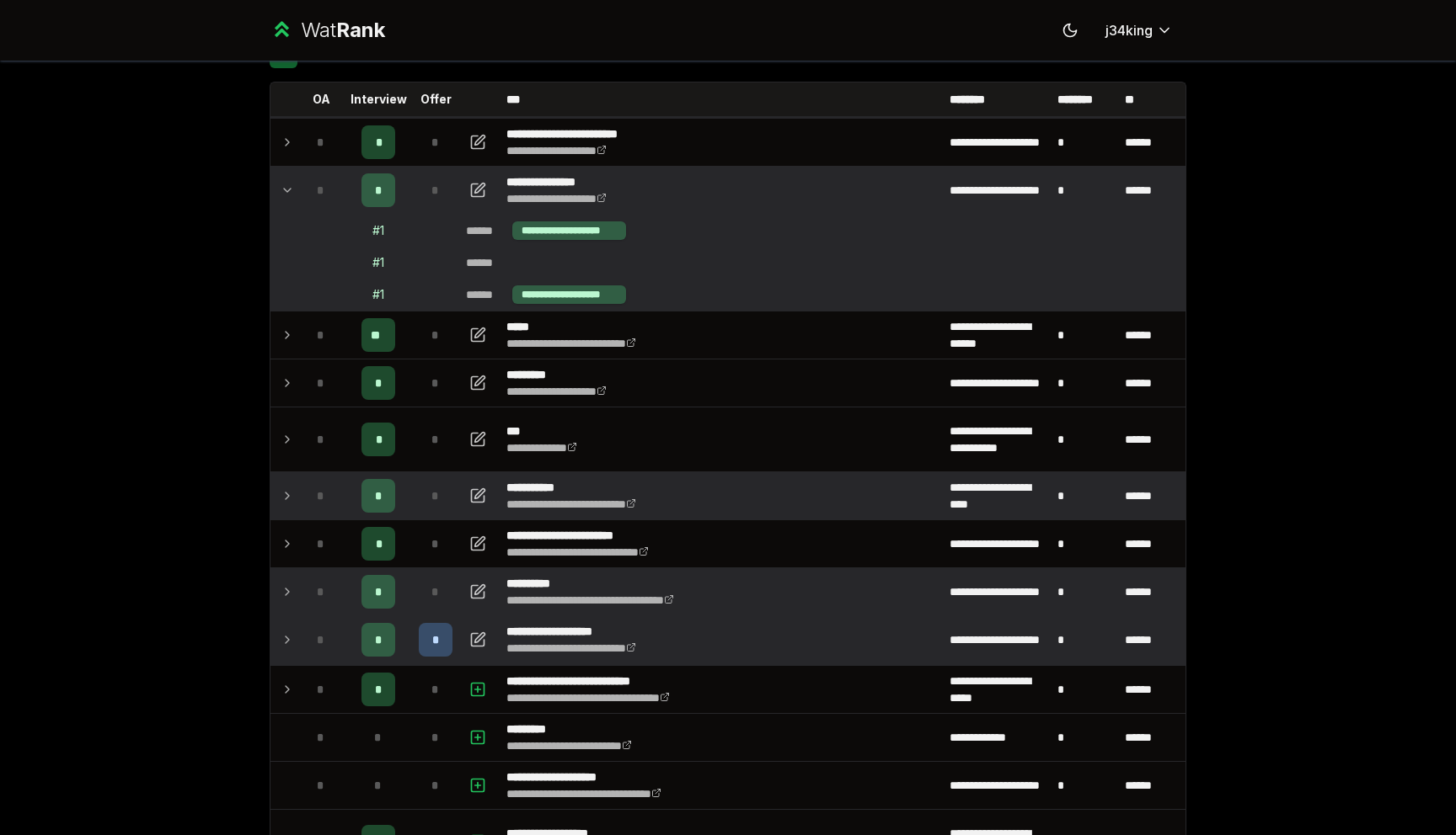
click at [287, 208] on td at bounding box center [284, 190] width 27 height 47
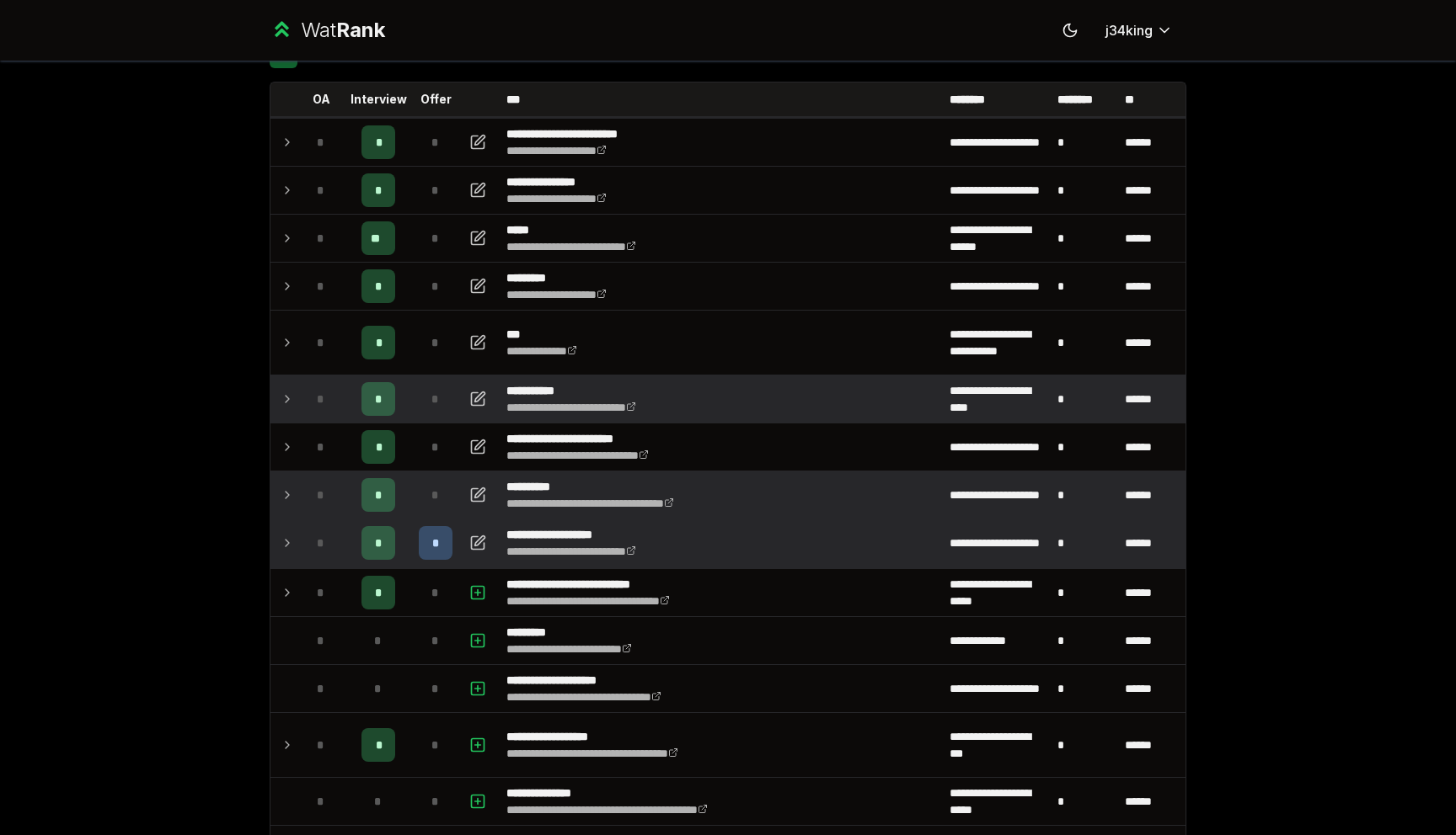
click at [287, 244] on icon at bounding box center [287, 238] width 14 height 20
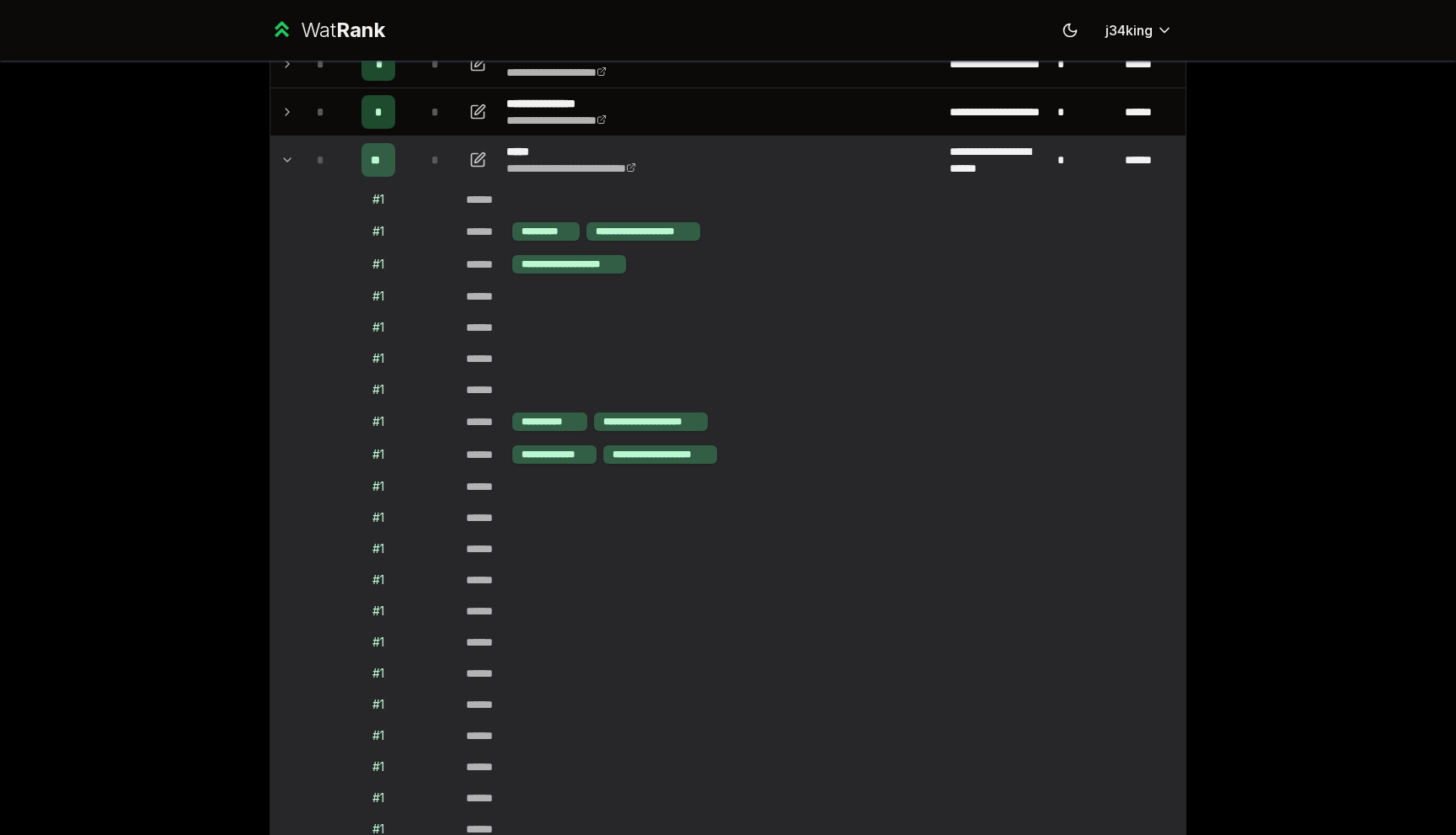
scroll to position [169, 0]
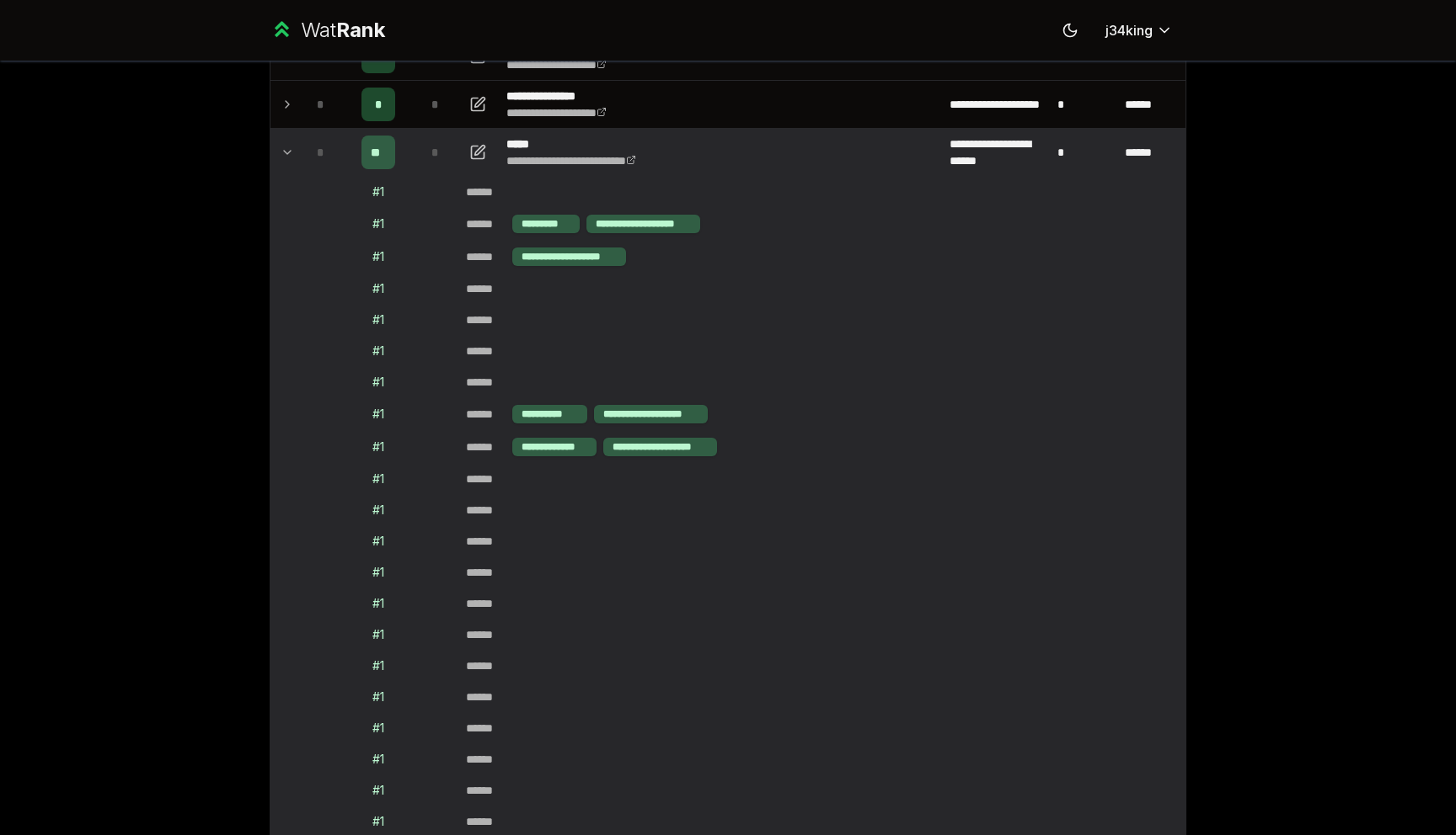
click at [289, 158] on icon at bounding box center [287, 152] width 14 height 20
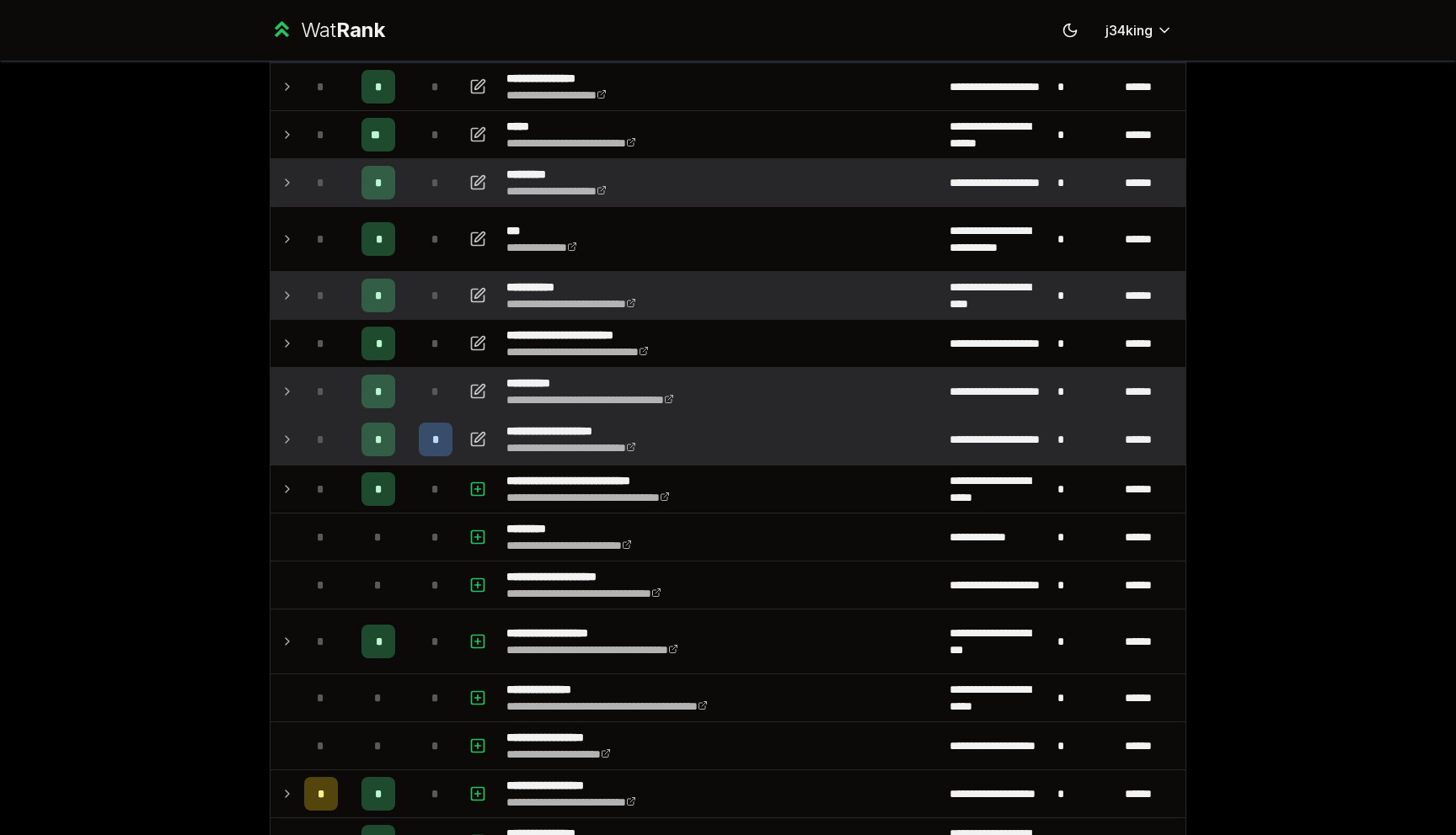
scroll to position [209, 0]
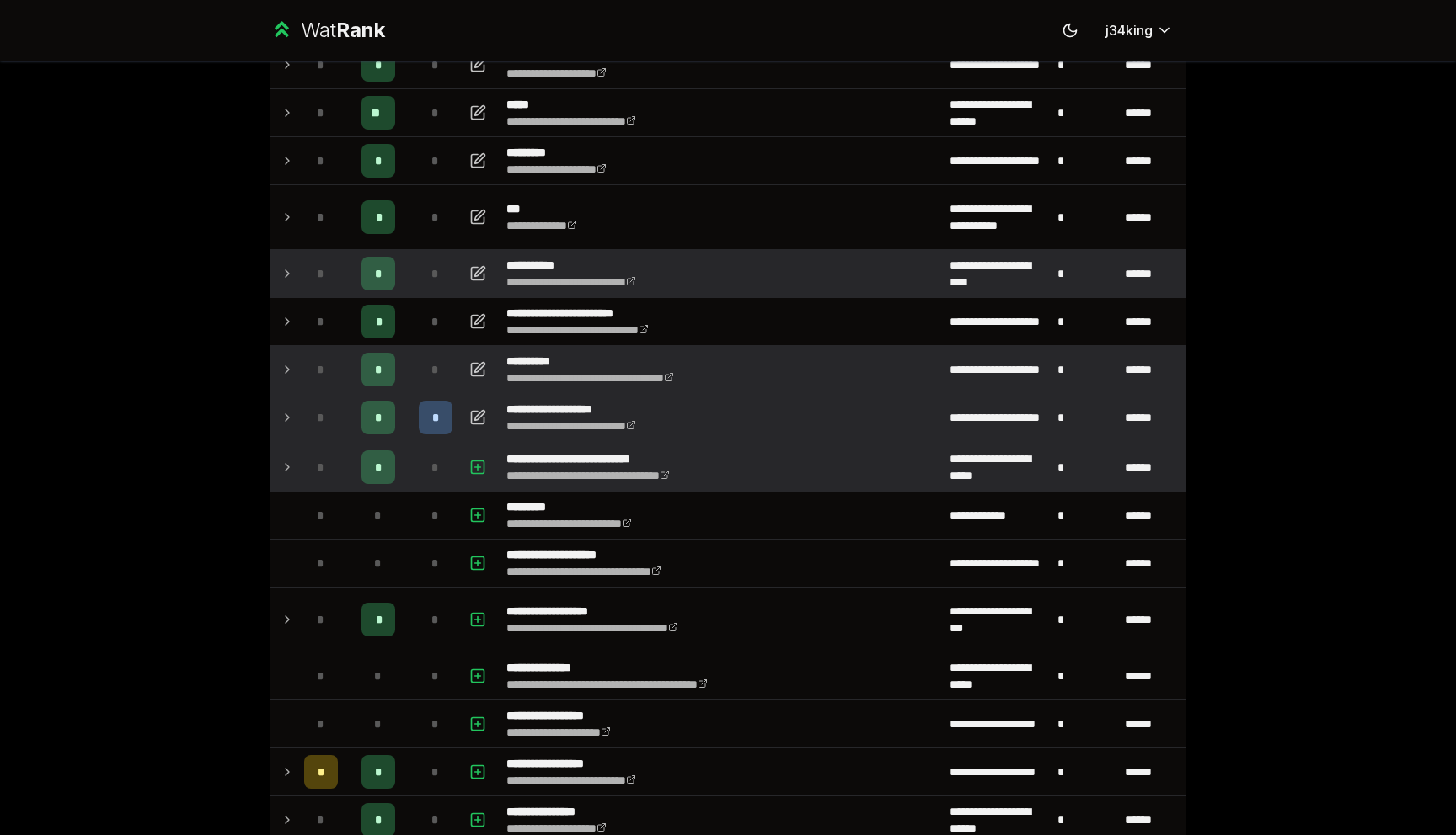
click at [281, 470] on icon at bounding box center [287, 468] width 14 height 20
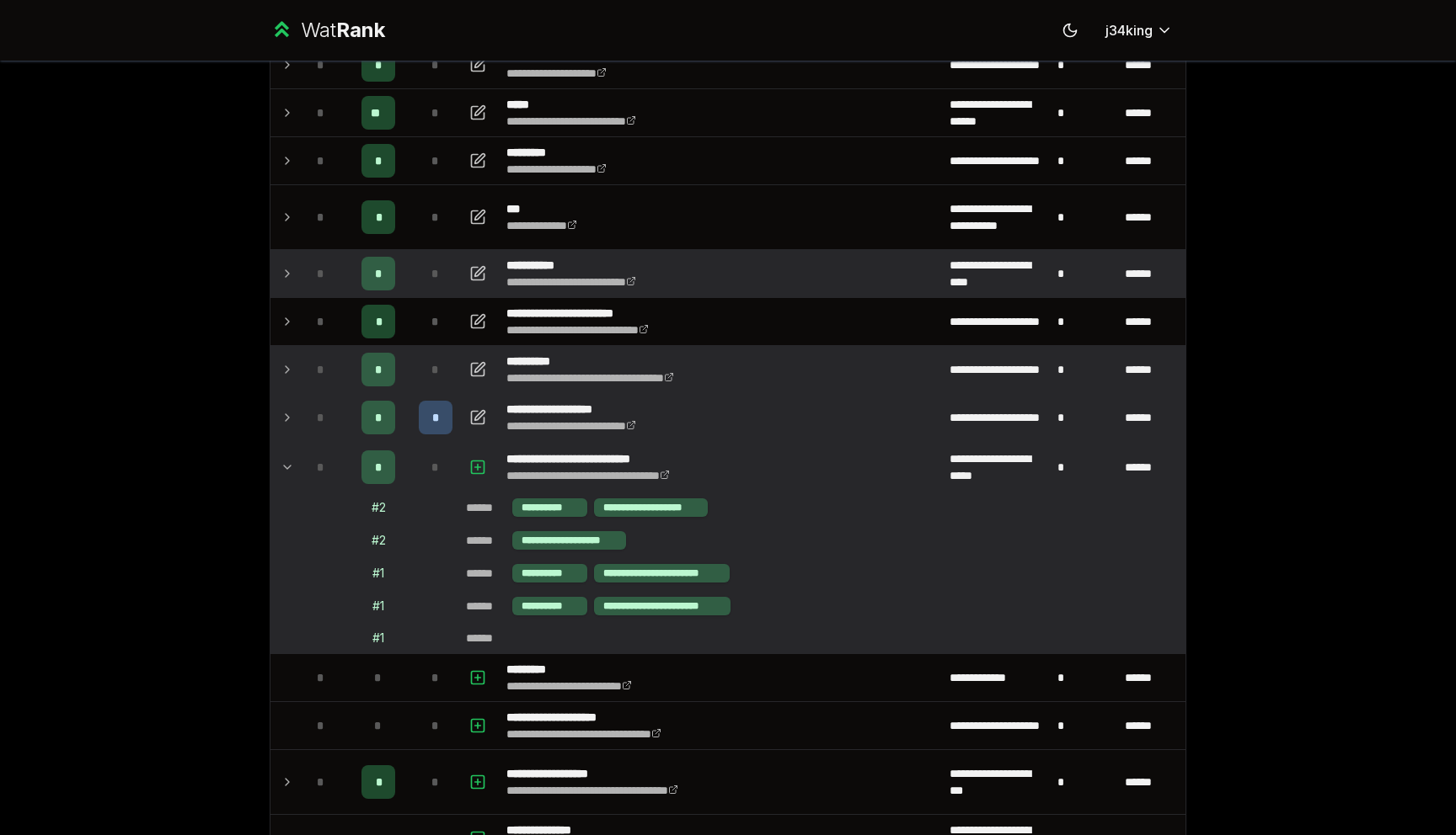
click at [281, 470] on icon at bounding box center [287, 468] width 14 height 20
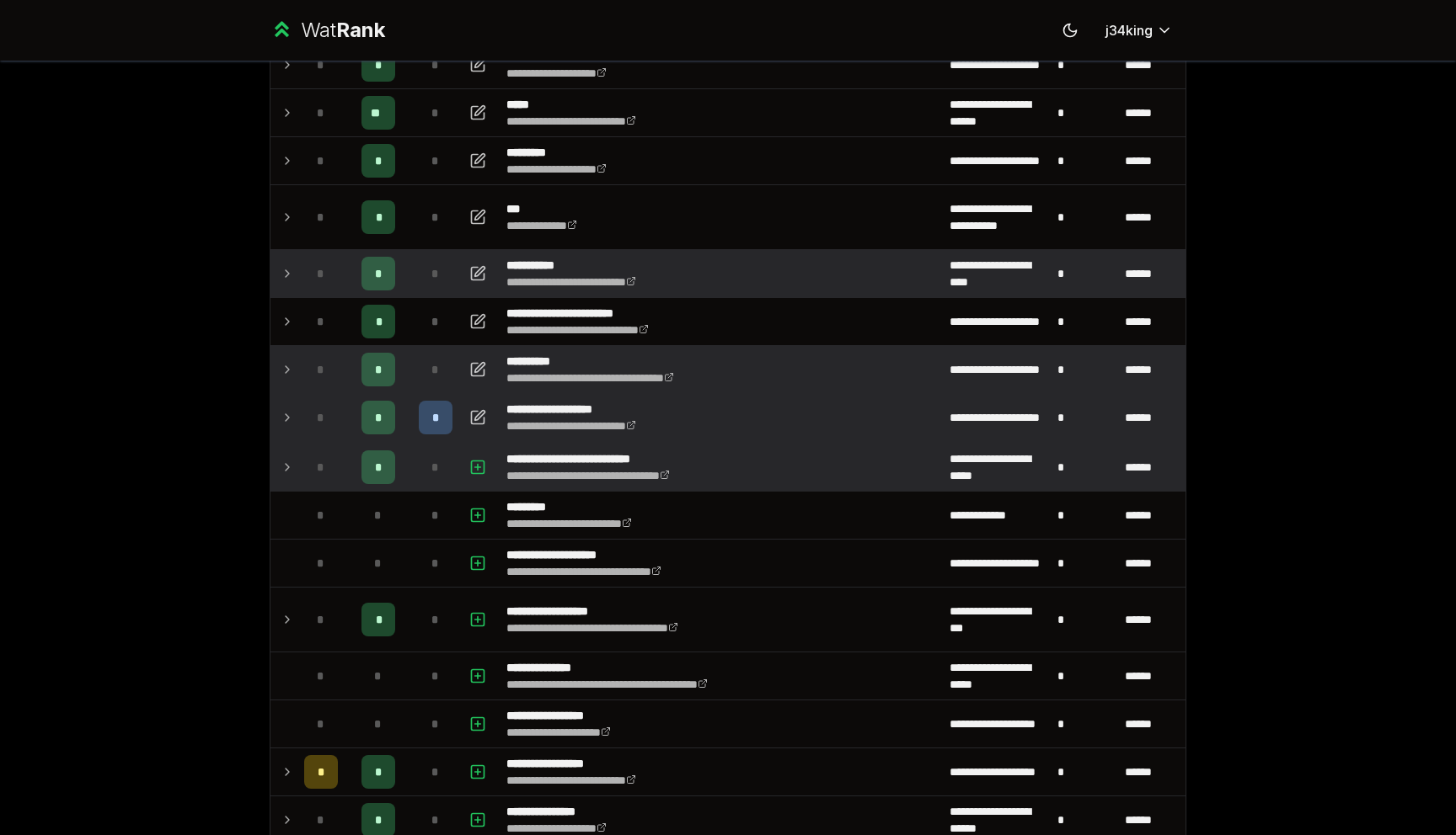
click at [278, 424] on td at bounding box center [284, 418] width 27 height 47
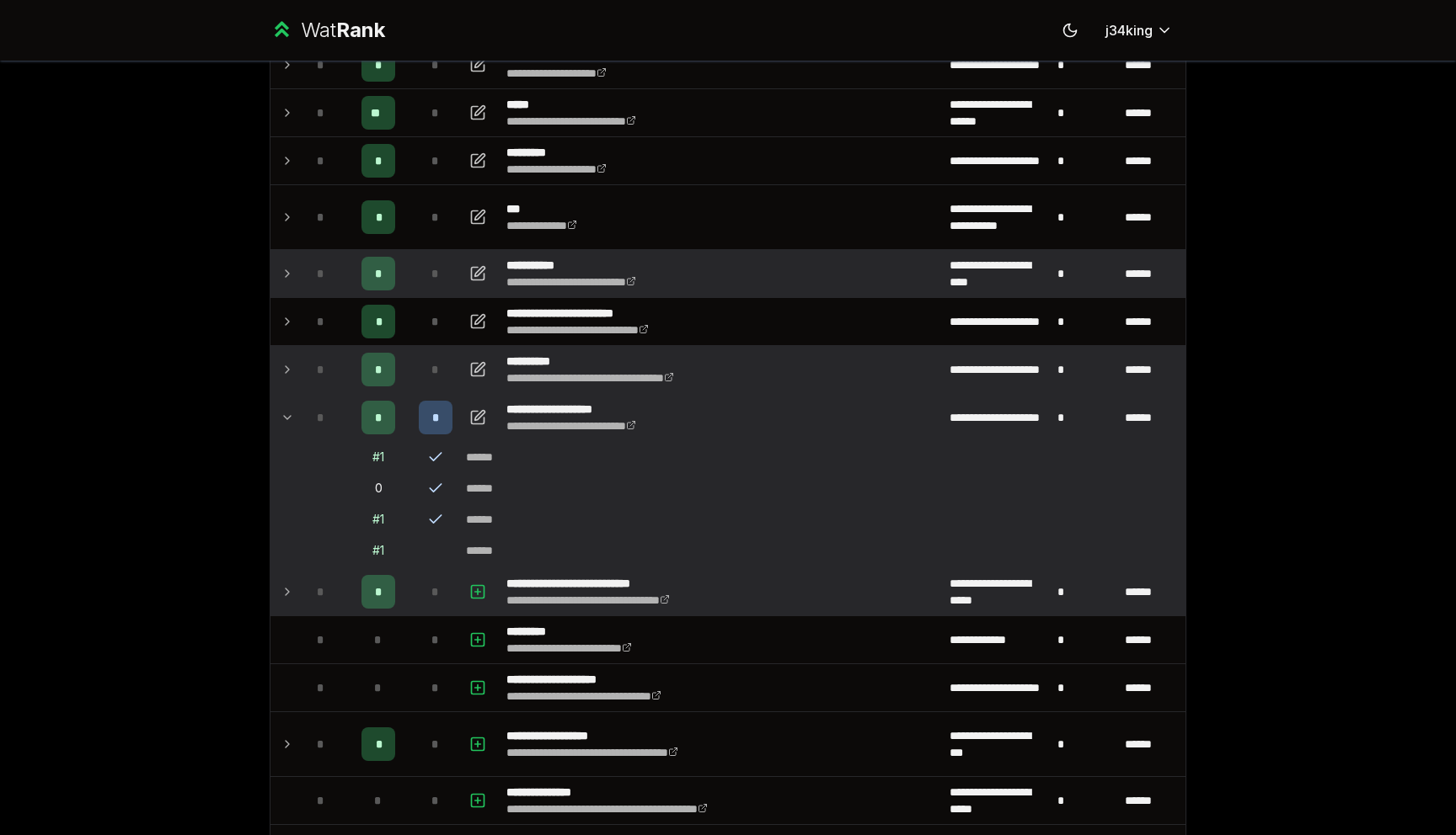
click at [278, 424] on td at bounding box center [284, 418] width 27 height 47
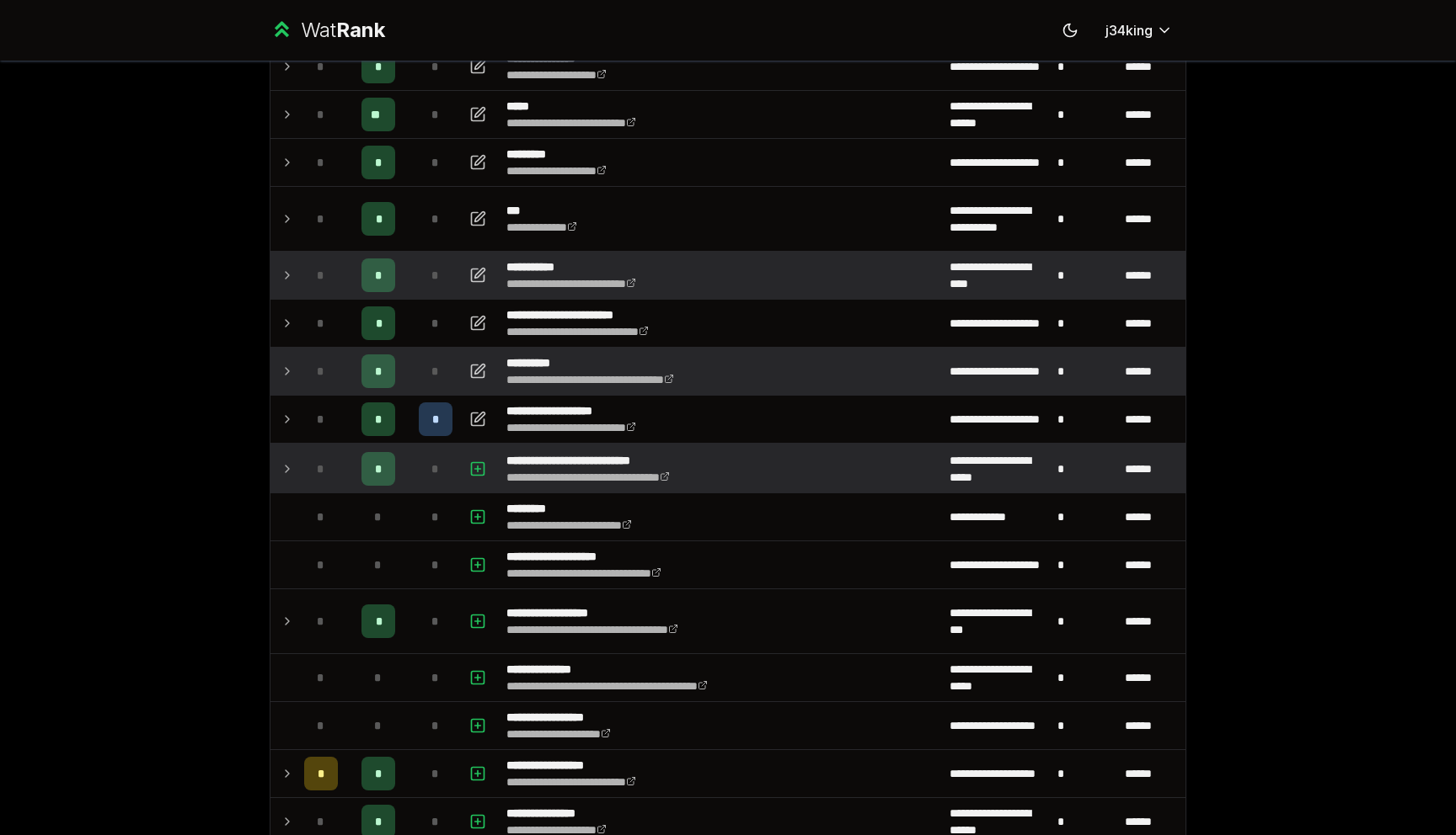
scroll to position [195, 0]
